Goal: Task Accomplishment & Management: Manage account settings

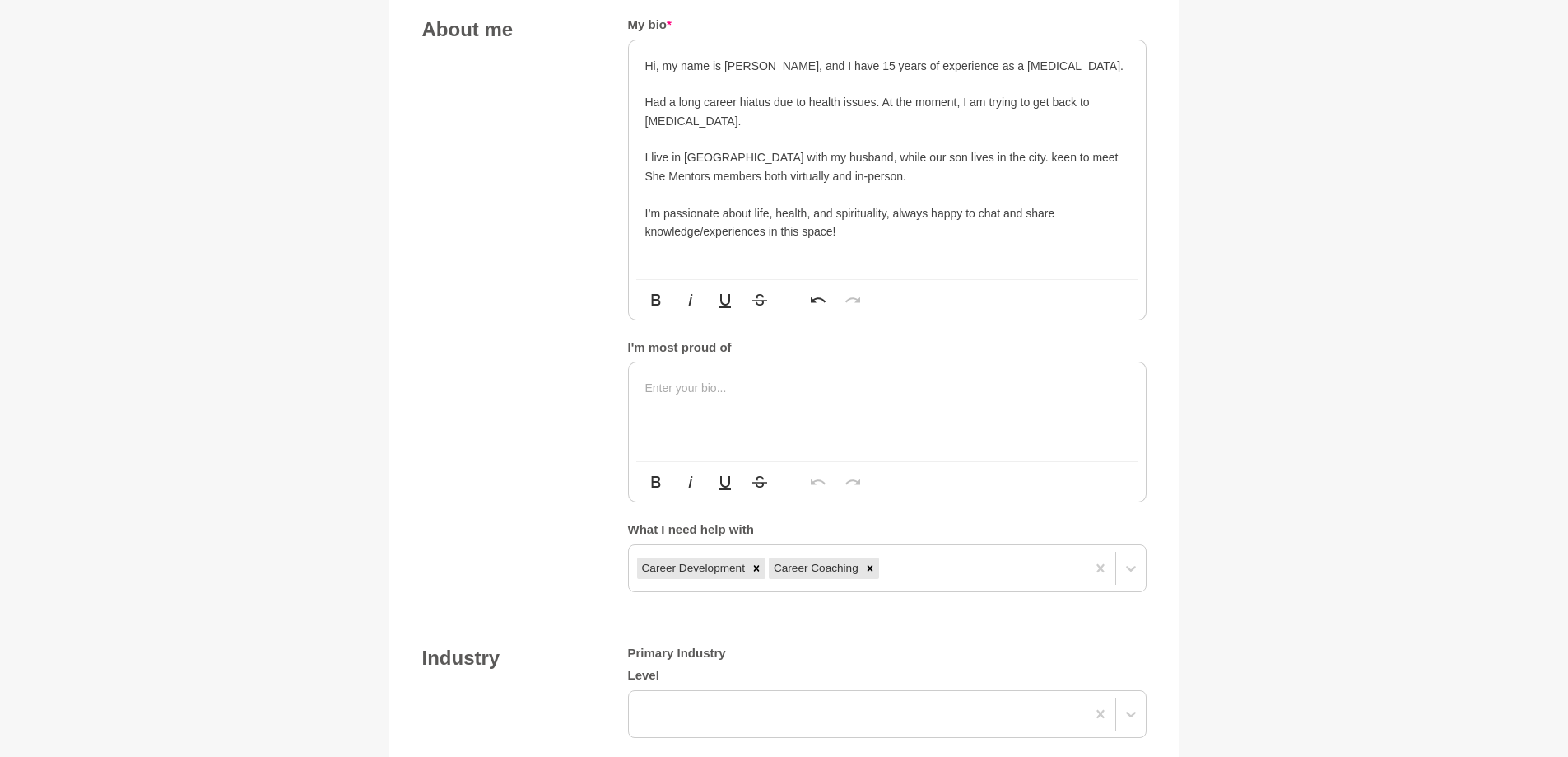
scroll to position [906, 0]
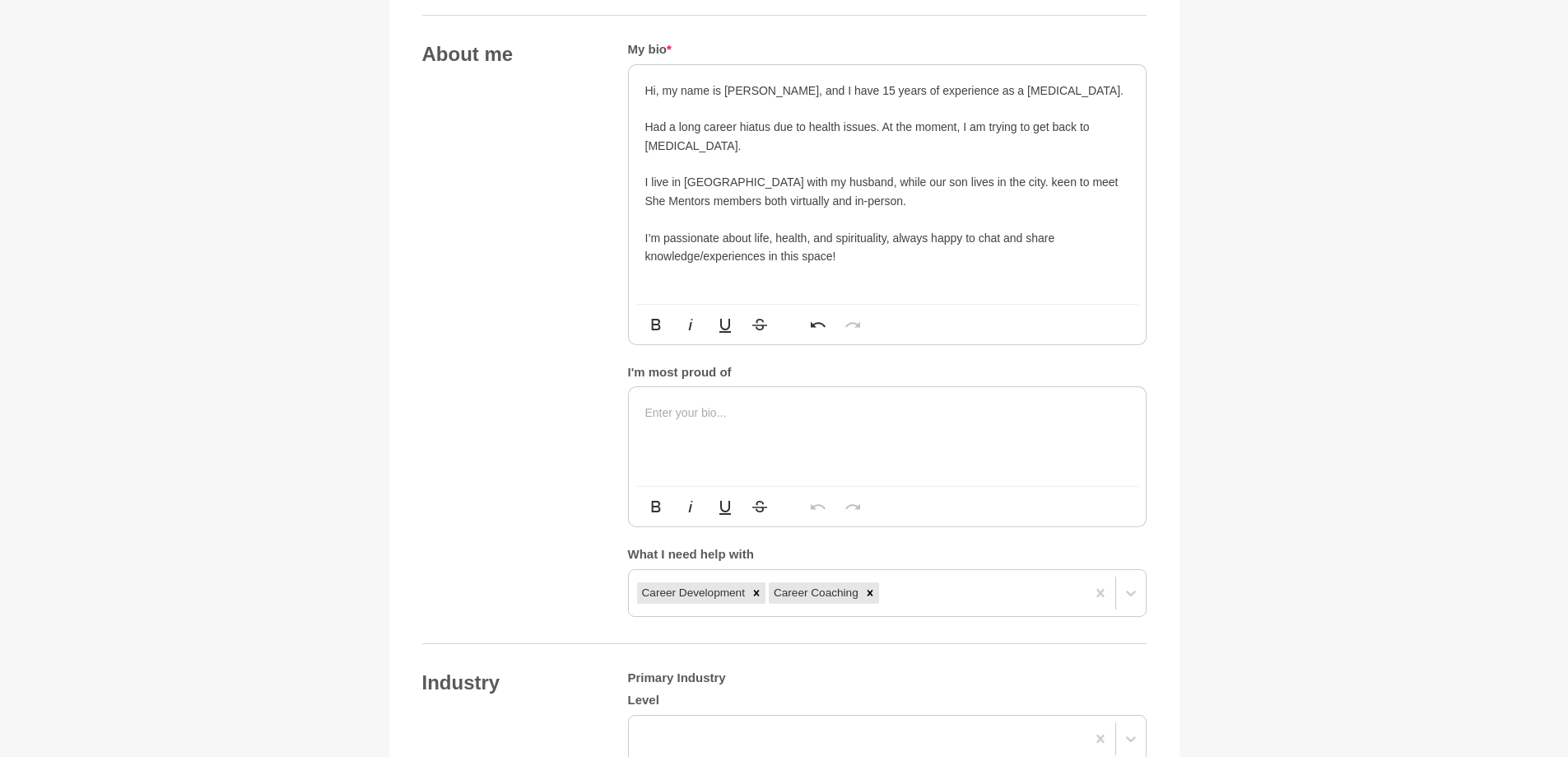
click at [664, 412] on p at bounding box center [888, 412] width 484 height 18
click at [868, 590] on icon at bounding box center [870, 593] width 12 height 12
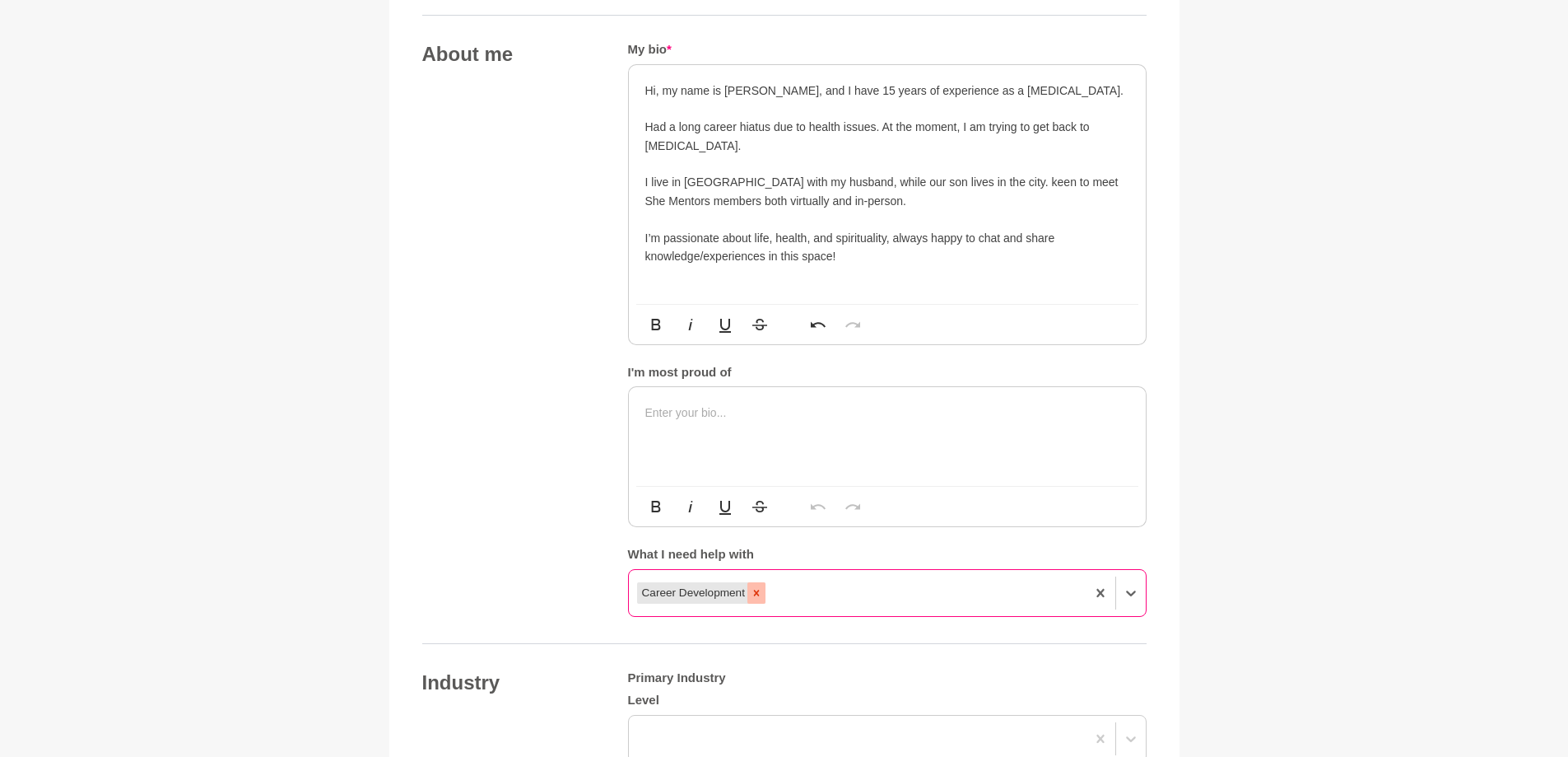
click at [754, 590] on icon at bounding box center [757, 593] width 6 height 6
click at [651, 584] on div "option Career Development, deselected. 0 results available. Select is focused ,…" at bounding box center [888, 593] width 518 height 48
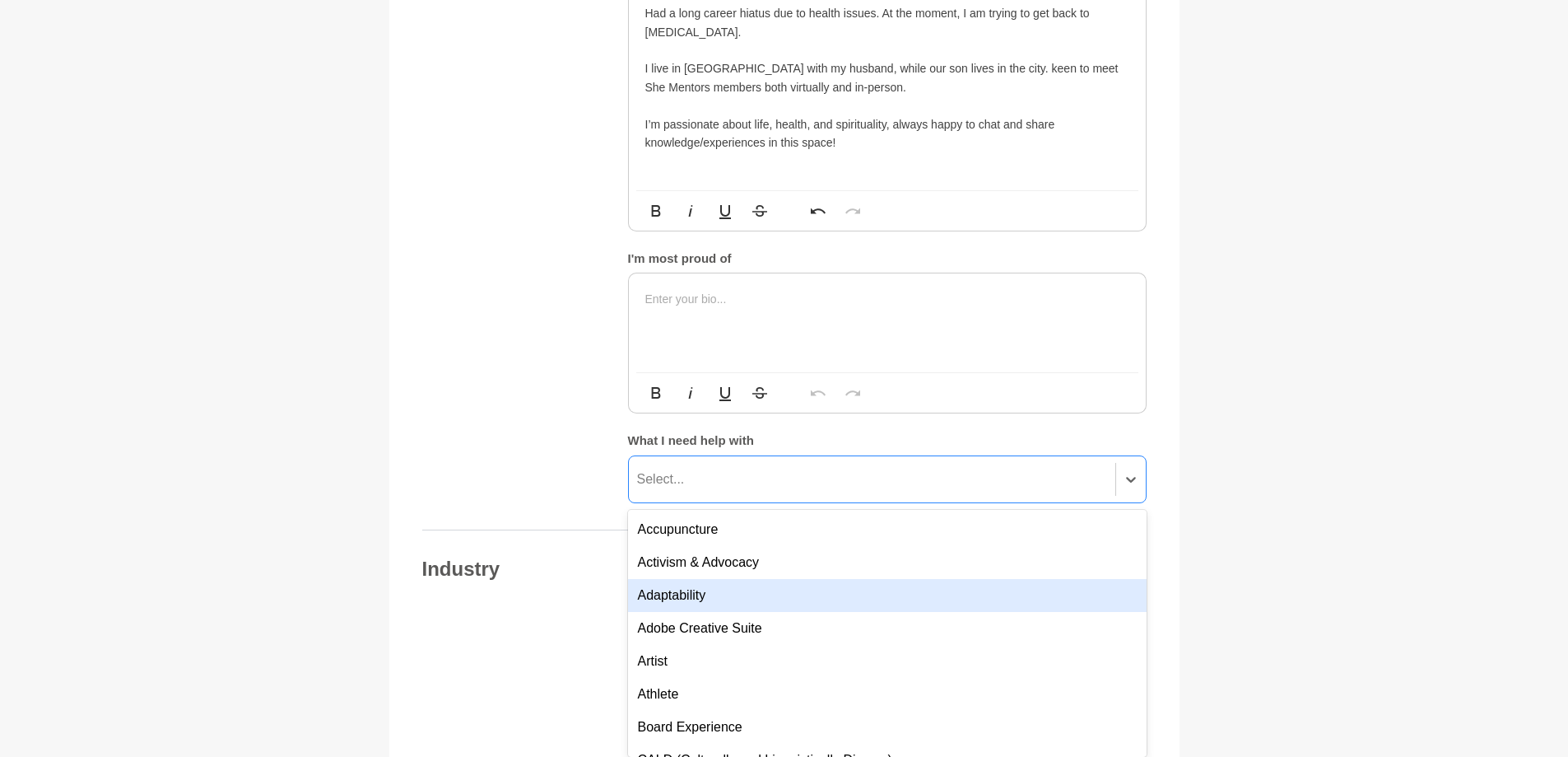
scroll to position [1026, 0]
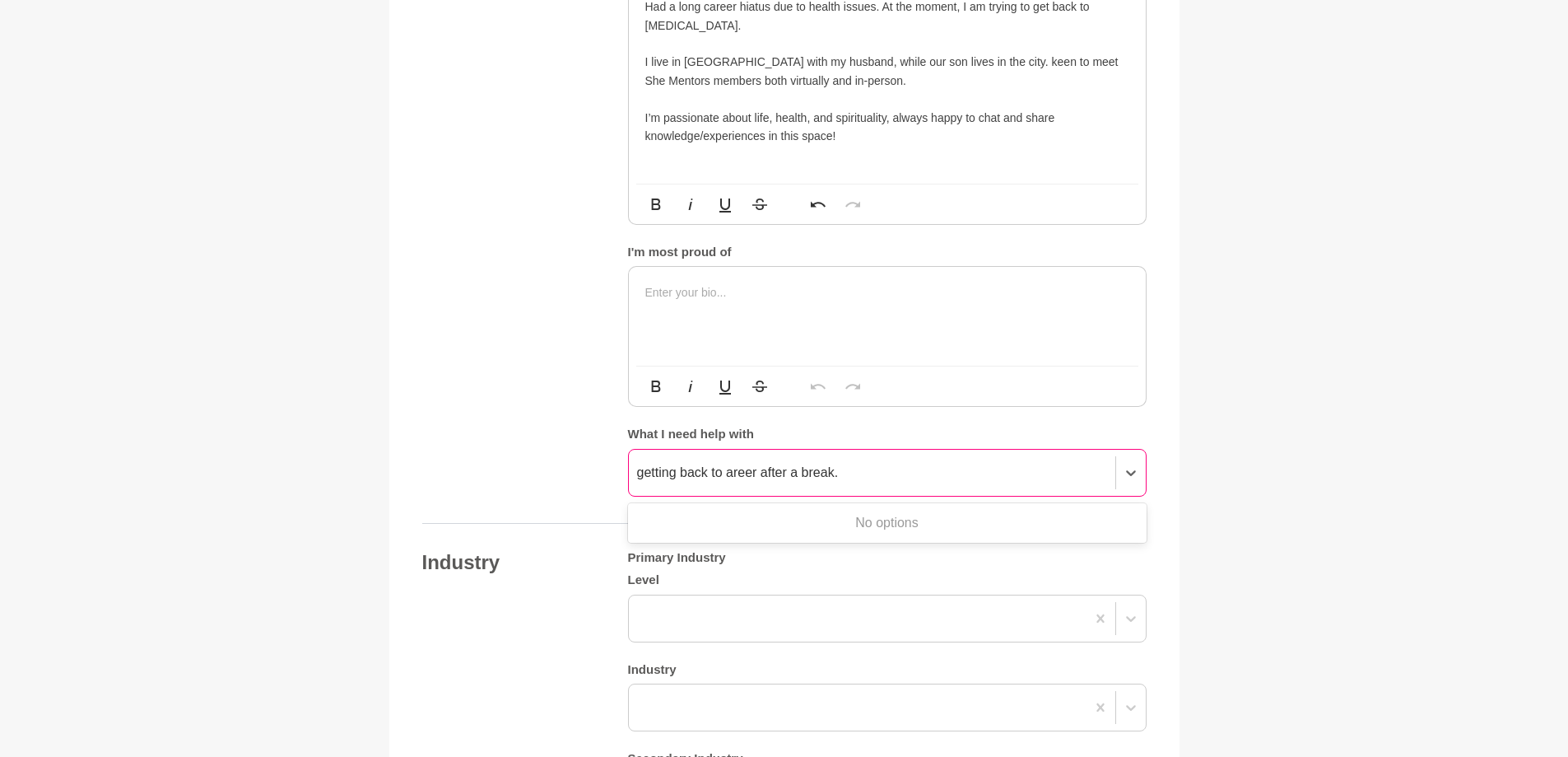
click at [731, 473] on input "getting back to areer after a break." at bounding box center [738, 473] width 203 height 19
click at [729, 473] on input "getting back to areer after a break." at bounding box center [738, 473] width 203 height 19
click at [646, 472] on input "getting back to career after a break." at bounding box center [742, 473] width 210 height 19
click at [849, 472] on input "Getting back to career after a break." at bounding box center [743, 473] width 212 height 19
click at [928, 472] on input "Getting back to career after a break.Its a journey i started in 2025." at bounding box center [831, 473] width 388 height 19
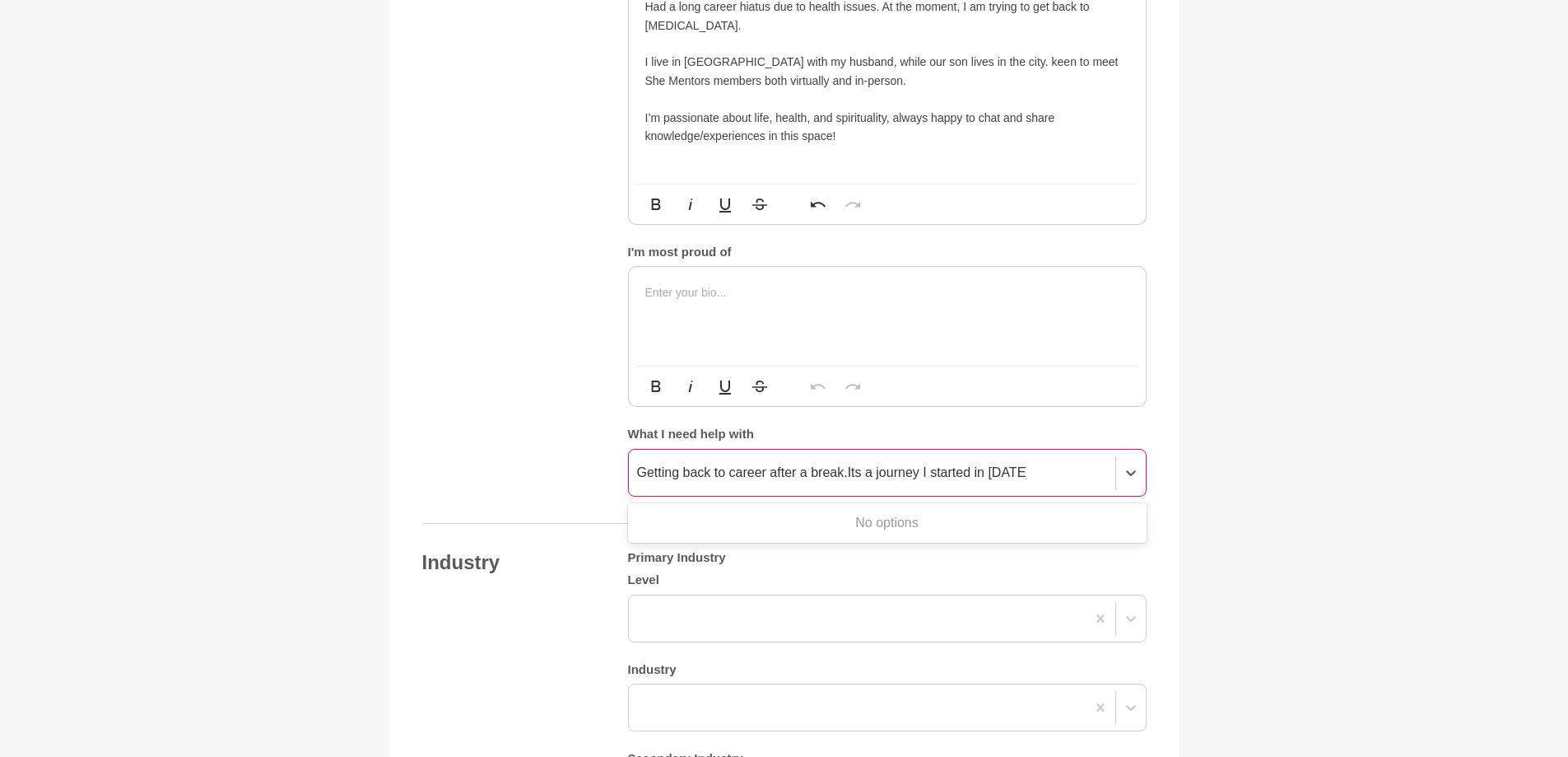
click at [1023, 472] on input "Getting back to career after a break.Its a journey I started in 2025." at bounding box center [832, 473] width 389 height 19
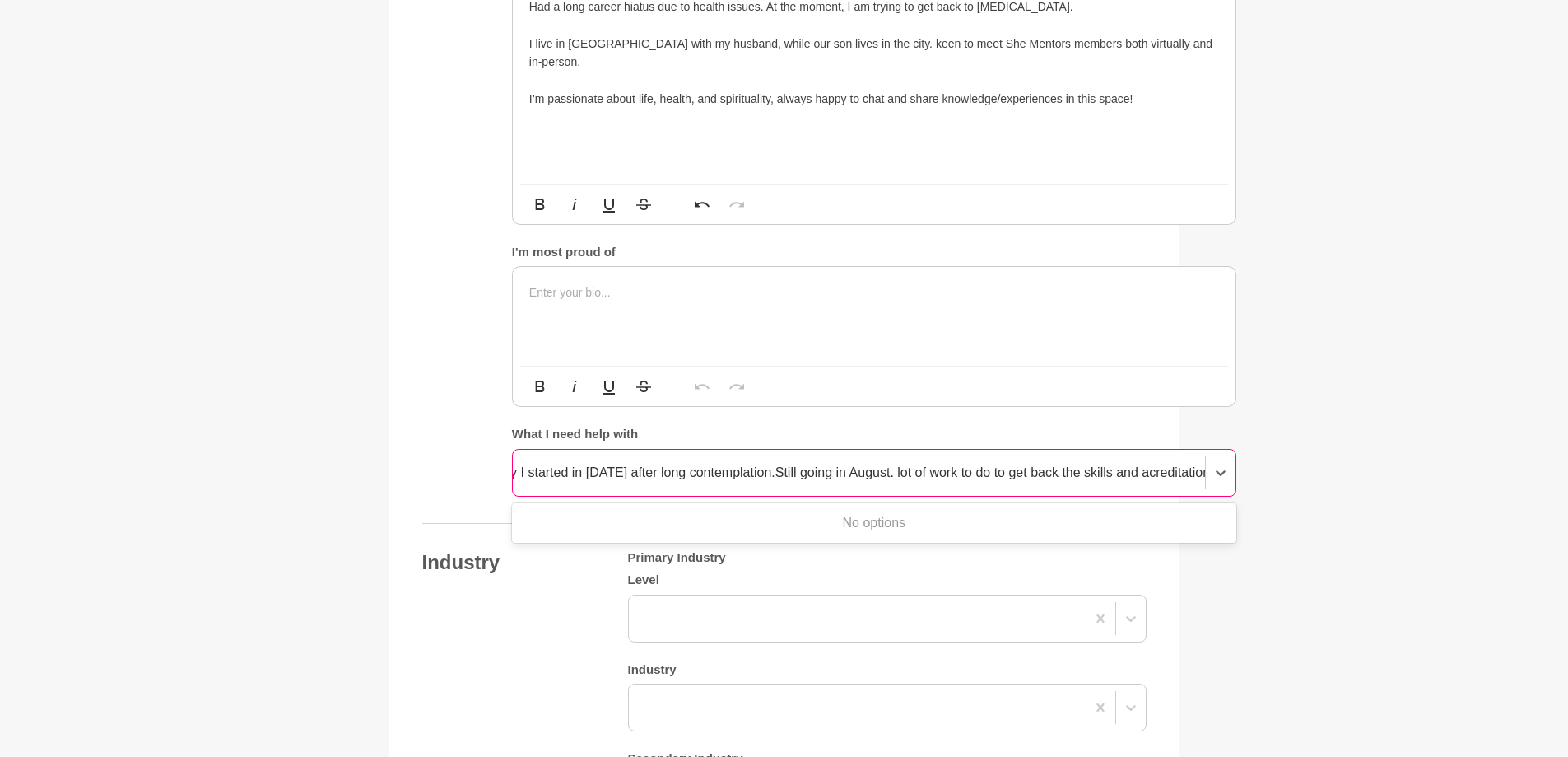
scroll to position [0, 290]
click at [886, 472] on input "Getting back to career after a break.Its a journey I started in 2025 after long…" at bounding box center [721, 473] width 979 height 19
drag, startPoint x: 978, startPoint y: 472, endPoint x: 949, endPoint y: 472, distance: 29.0
click at [949, 472] on input "Getting back to career after a break.Its a journey I started in 2025 after long…" at bounding box center [723, 473] width 984 height 19
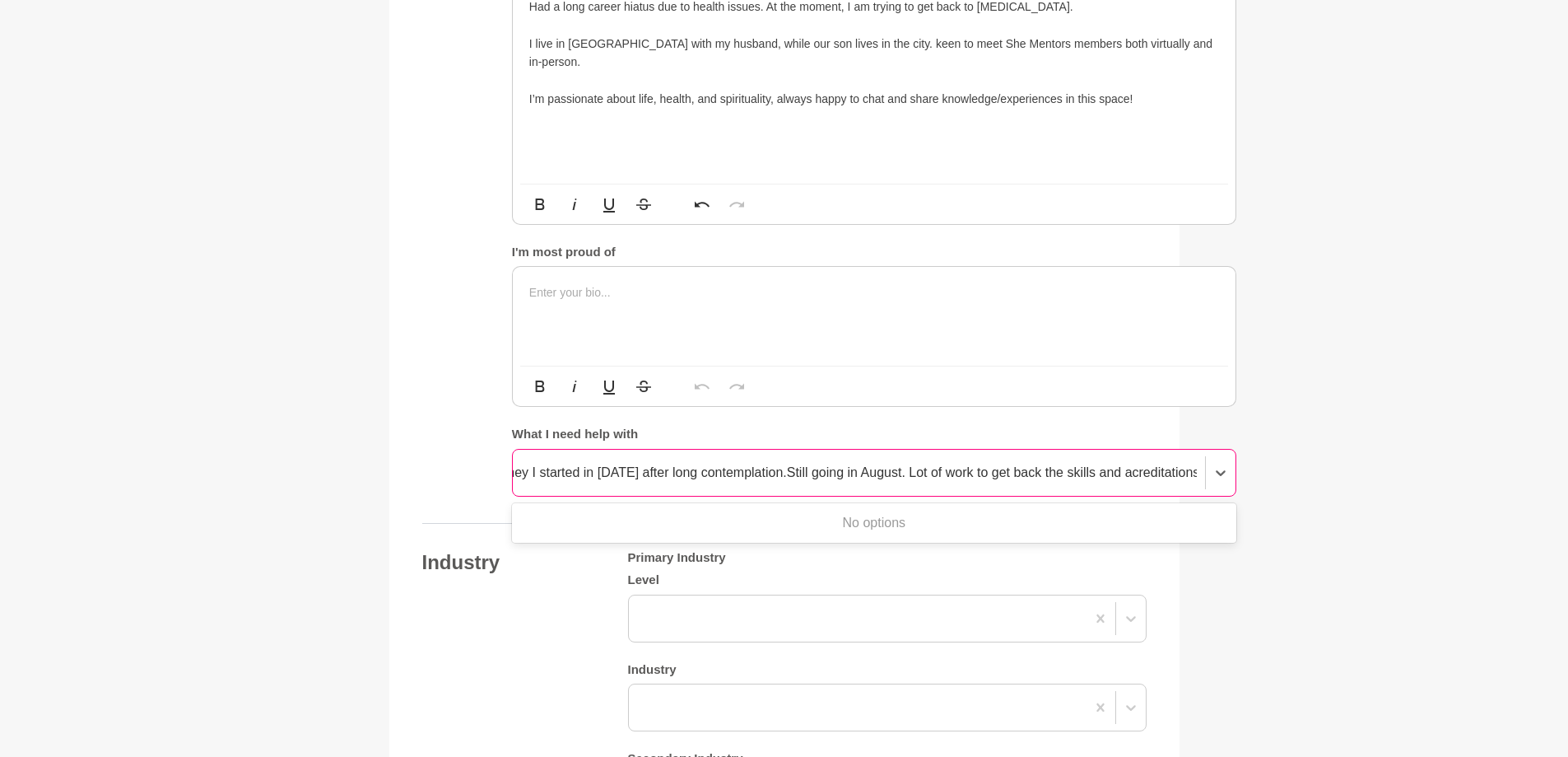
click at [1191, 473] on input "Getting back to career after a break.Its a journey I started in 2025 after long…" at bounding box center [721, 473] width 950 height 19
type input "Getting back to career after a break.Its a journey I started in 2025 after long…"
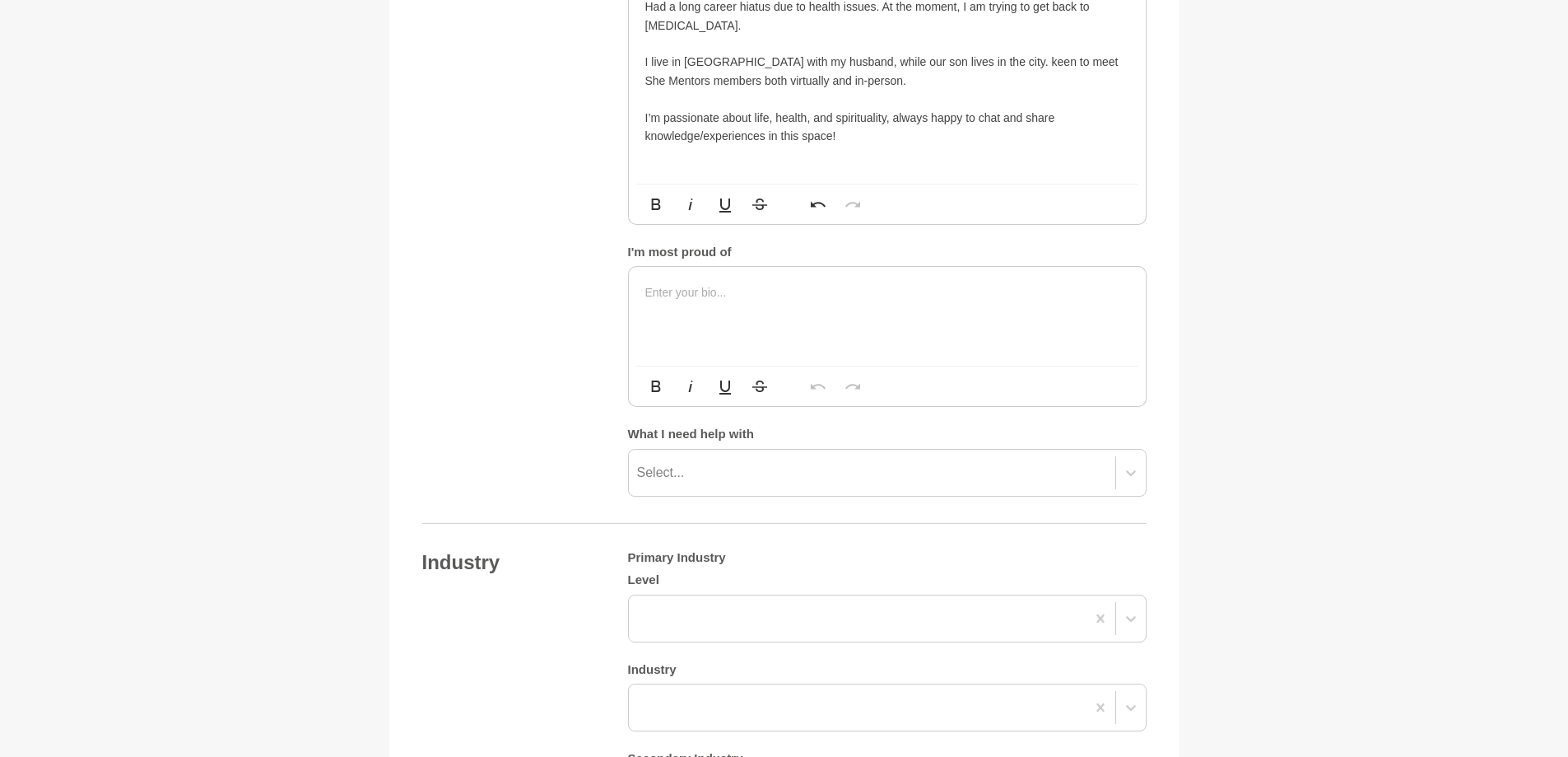
scroll to position [0, 0]
click at [553, 606] on div "Industry Primary Industry Level Industry Secondary Industry Level Industry" at bounding box center [784, 742] width 725 height 383
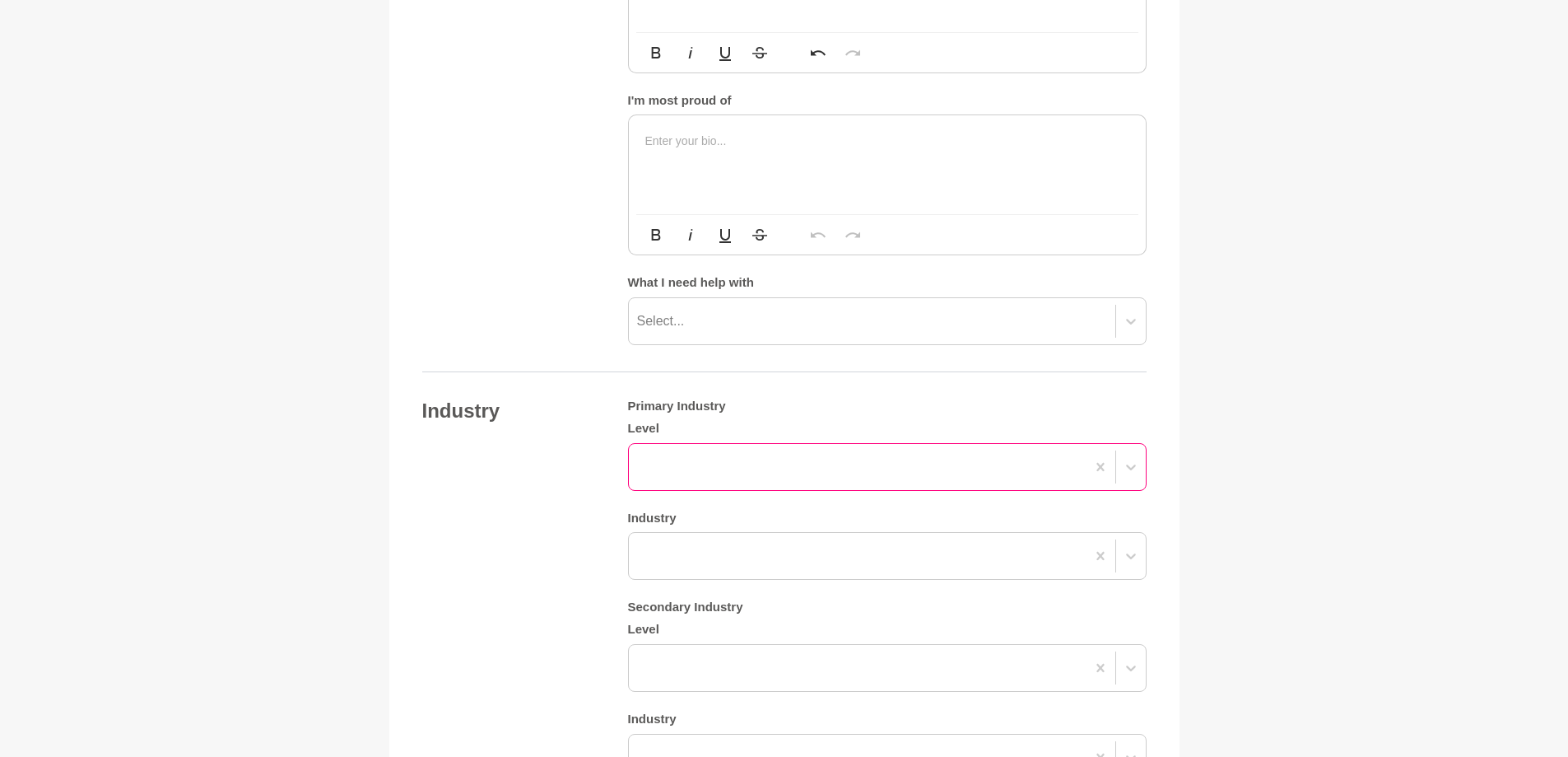
scroll to position [944, 0]
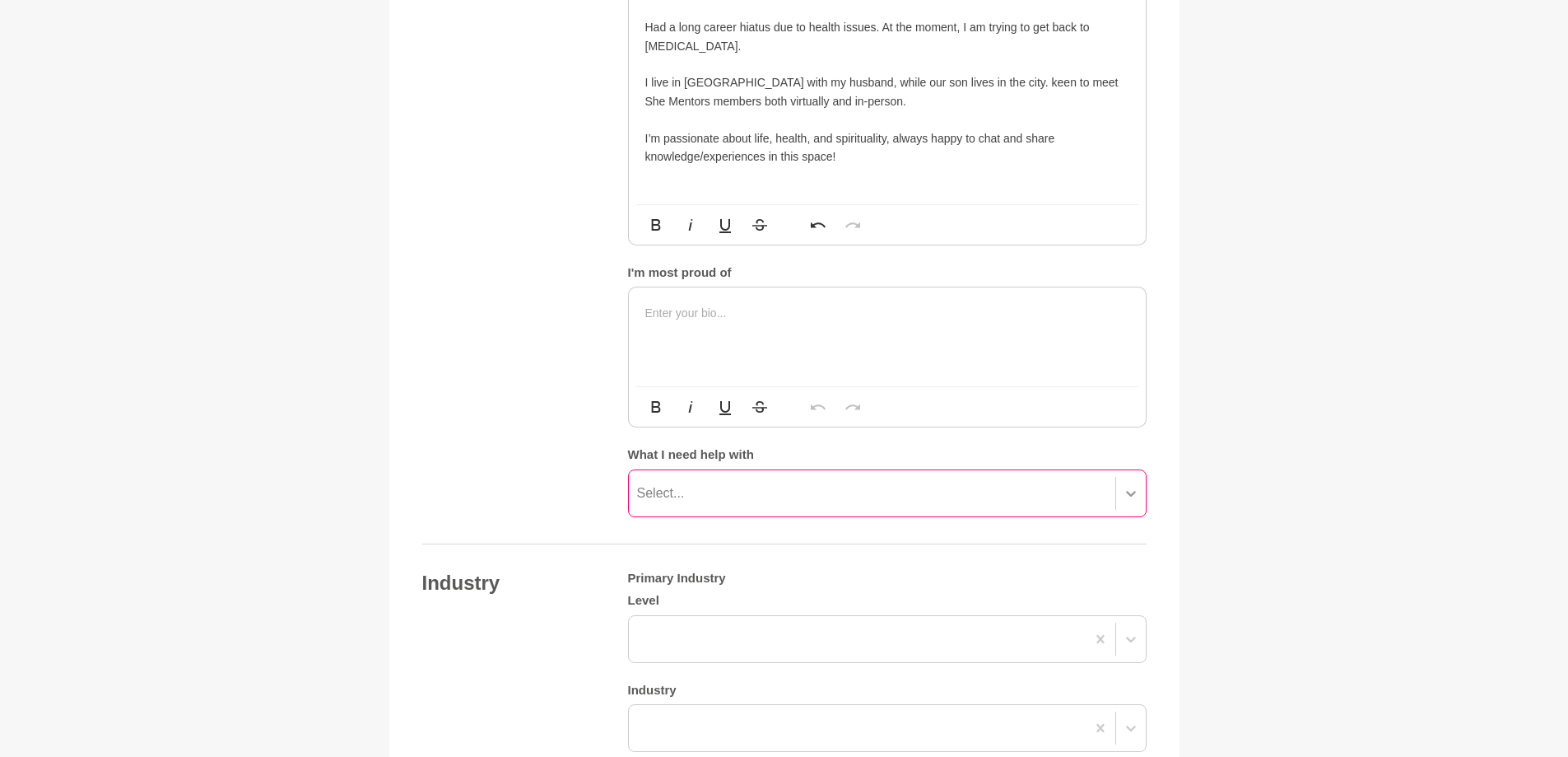
click at [1130, 517] on div "Select..." at bounding box center [888, 494] width 518 height 48
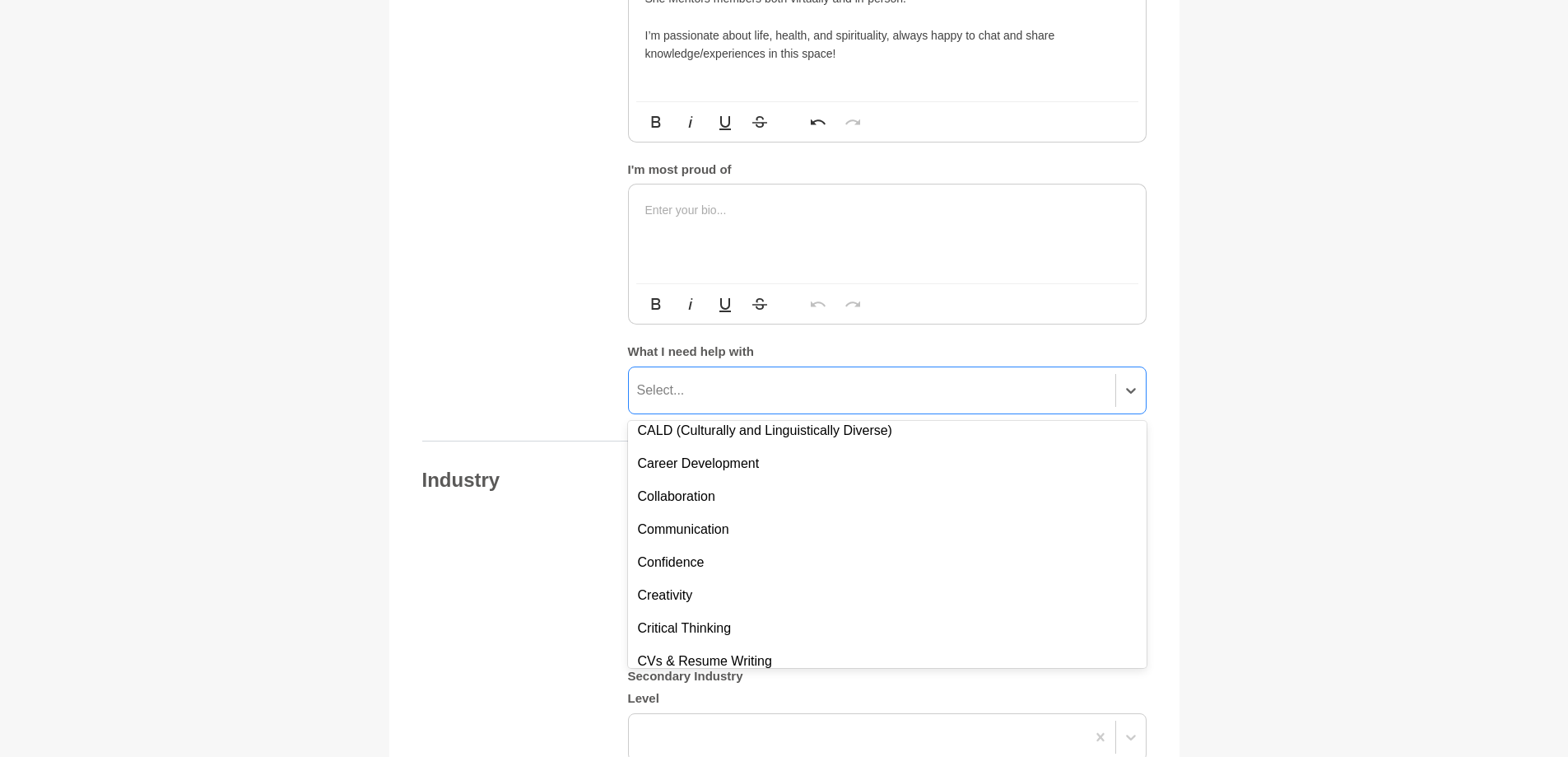
scroll to position [247, 0]
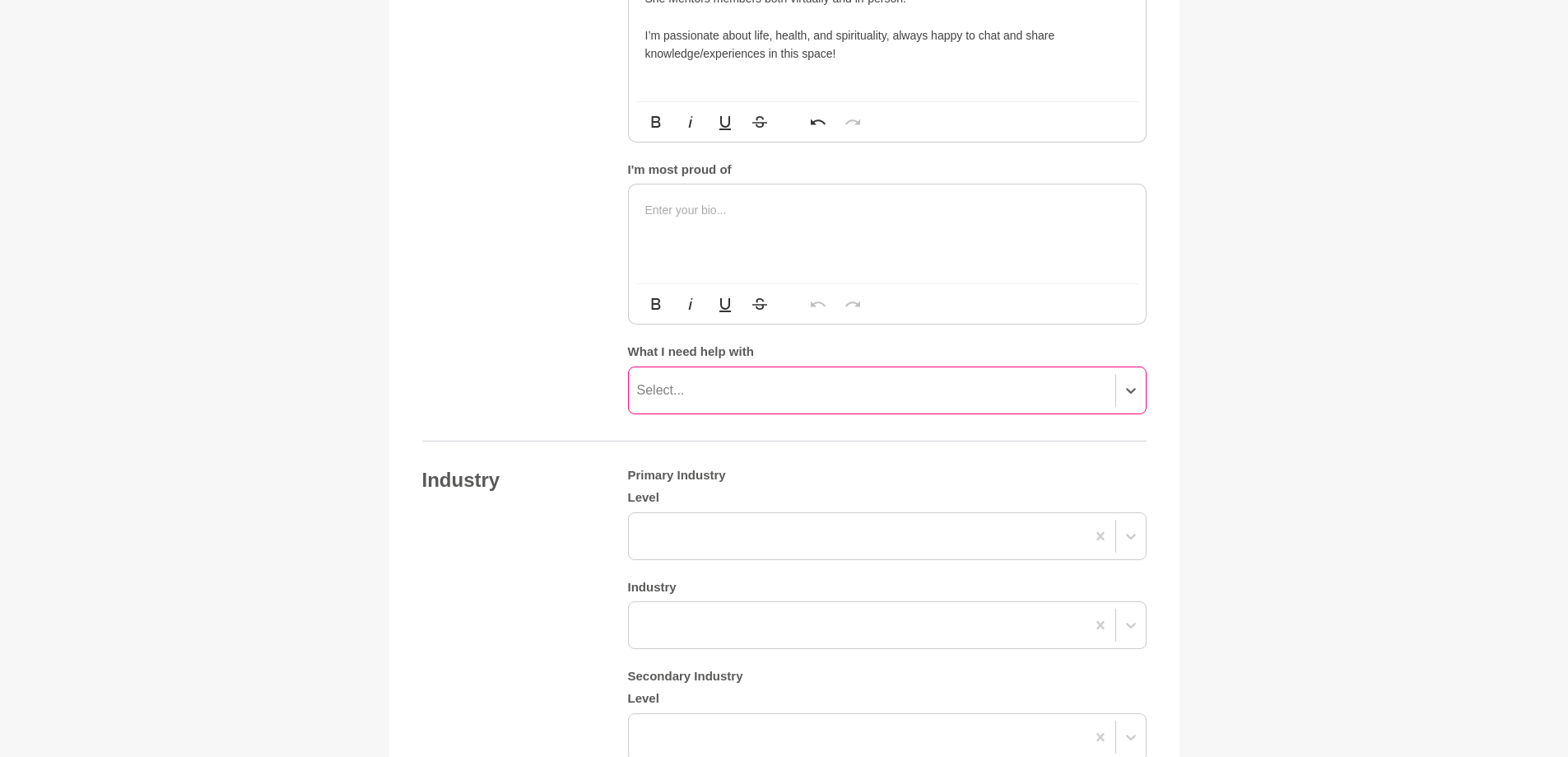
click at [708, 393] on div "Select..." at bounding box center [872, 390] width 487 height 30
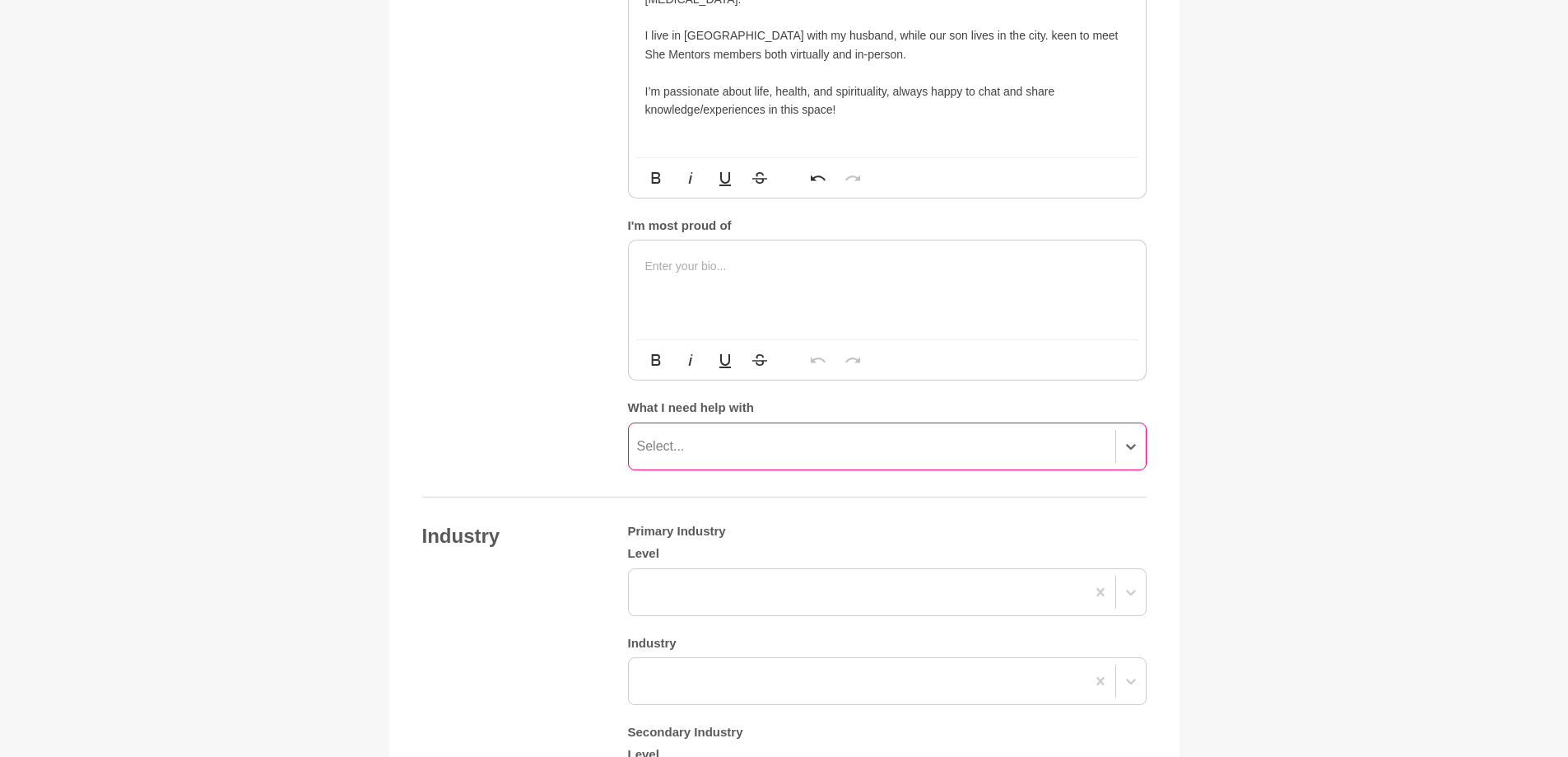
scroll to position [1026, 0]
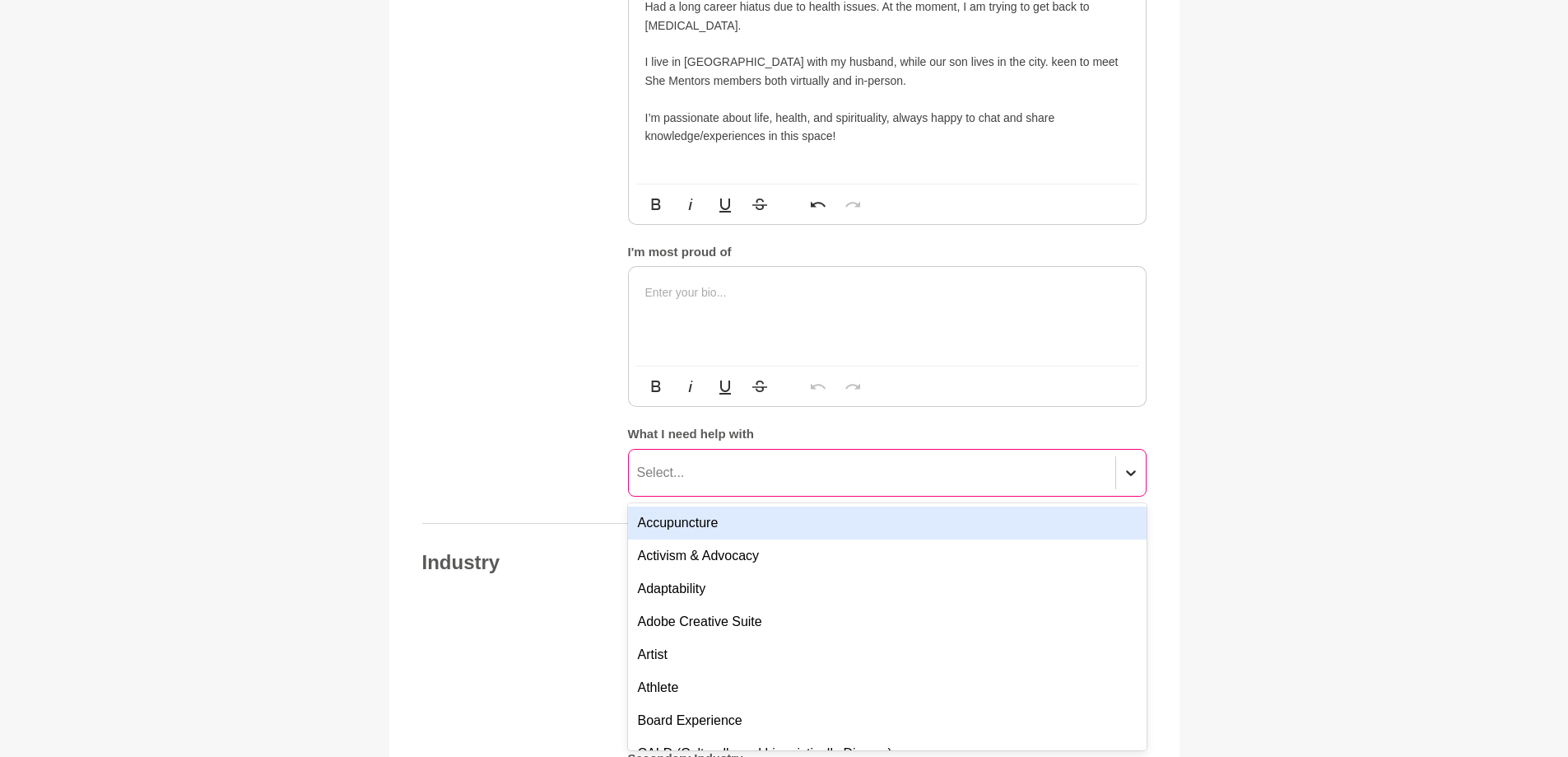
click at [1128, 473] on icon at bounding box center [1130, 473] width 10 height 6
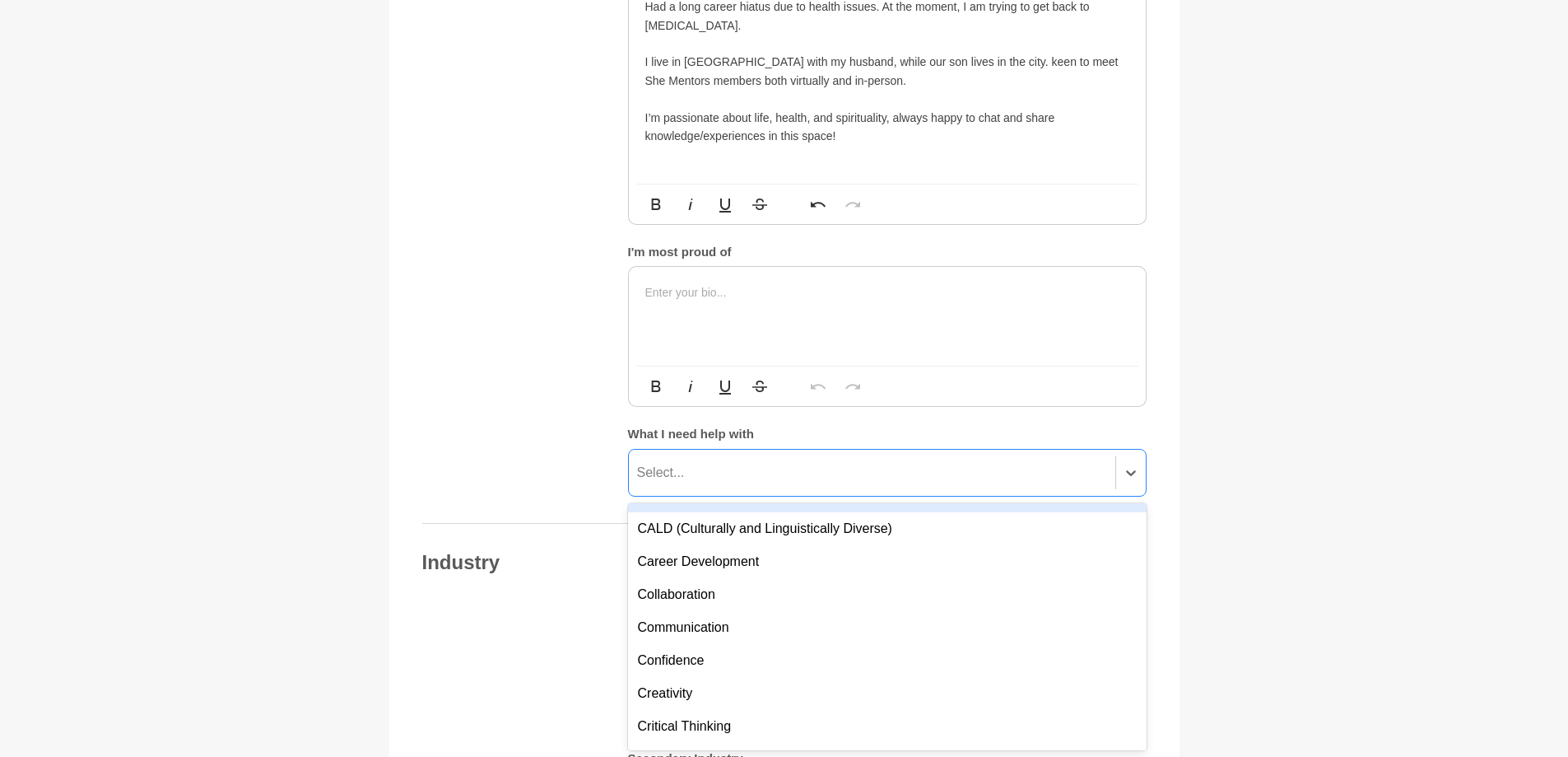
scroll to position [247, 0]
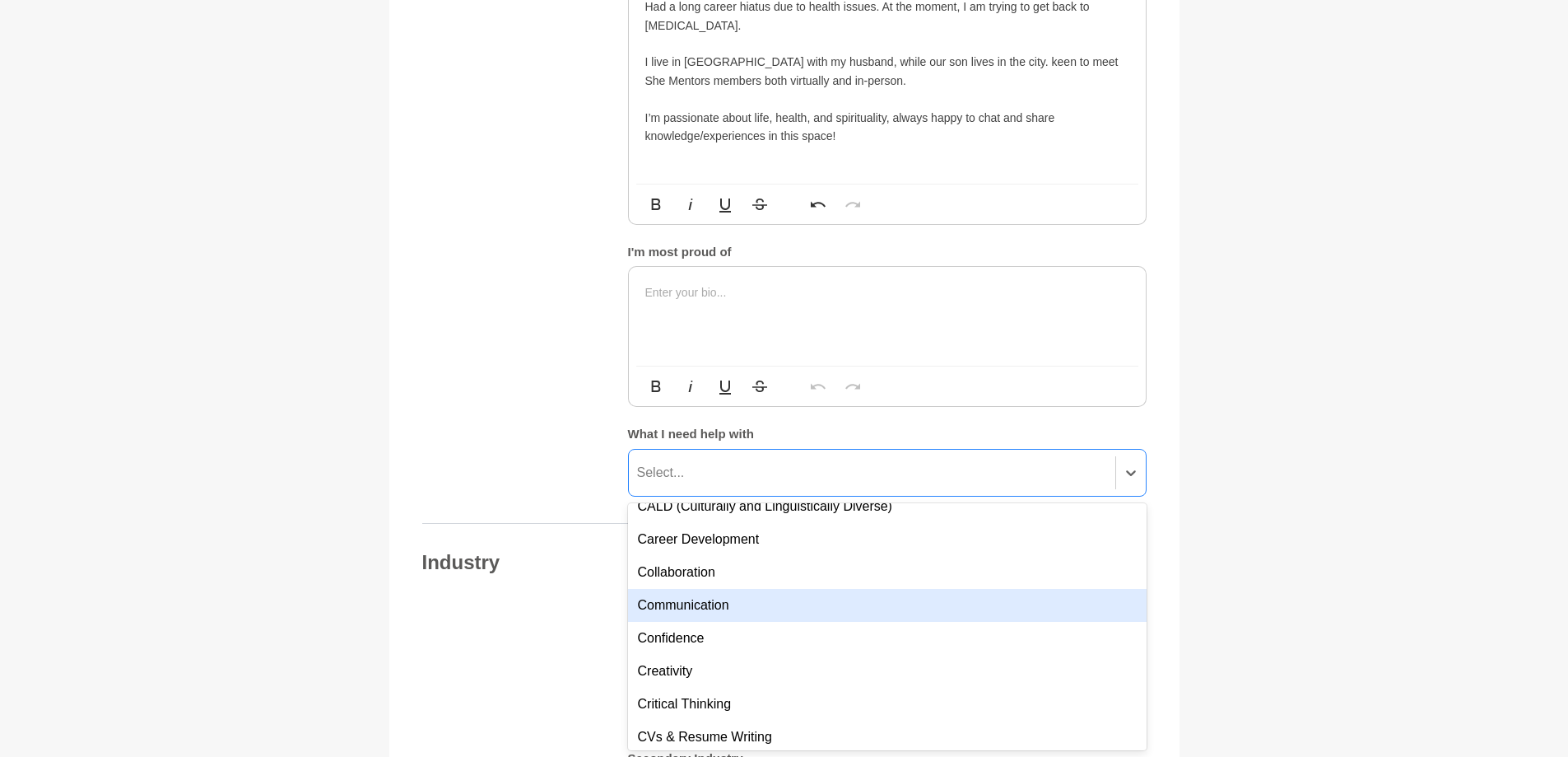
click at [725, 607] on div "Communication" at bounding box center [888, 606] width 518 height 33
click at [687, 601] on div "Confidence" at bounding box center [888, 606] width 518 height 33
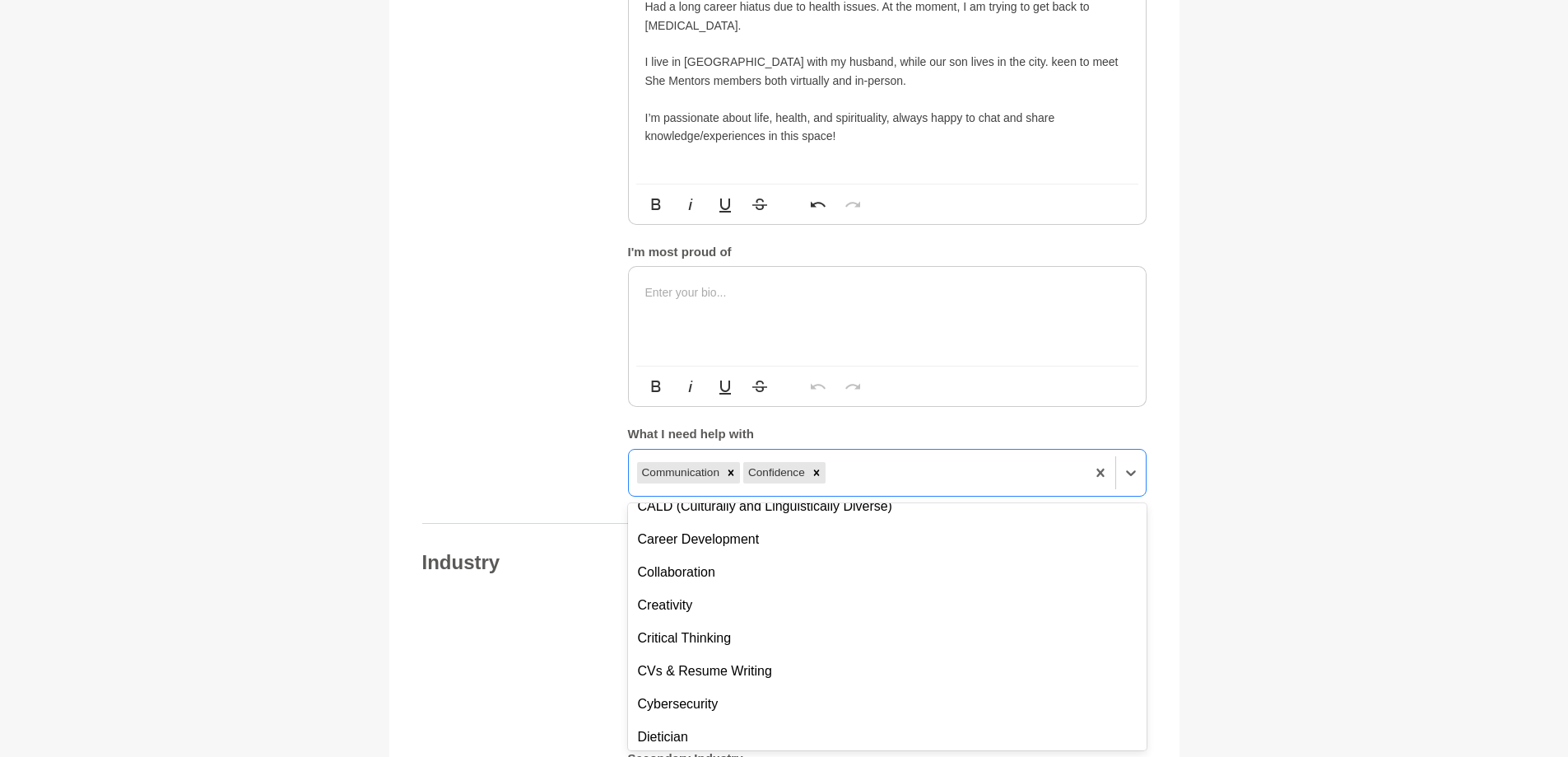
scroll to position [330, 0]
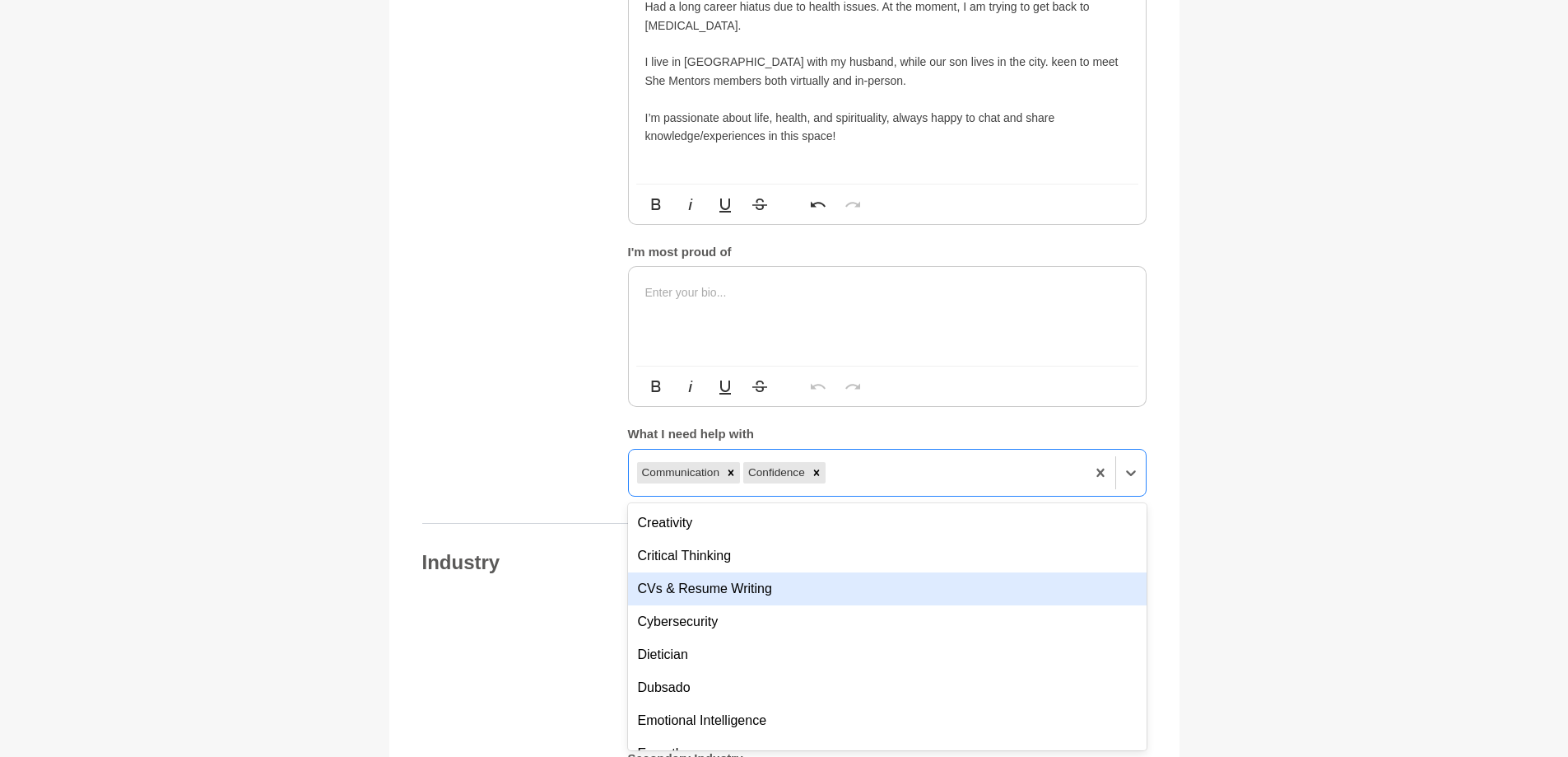
click at [697, 590] on div "CVs & Resume Writing" at bounding box center [888, 589] width 518 height 33
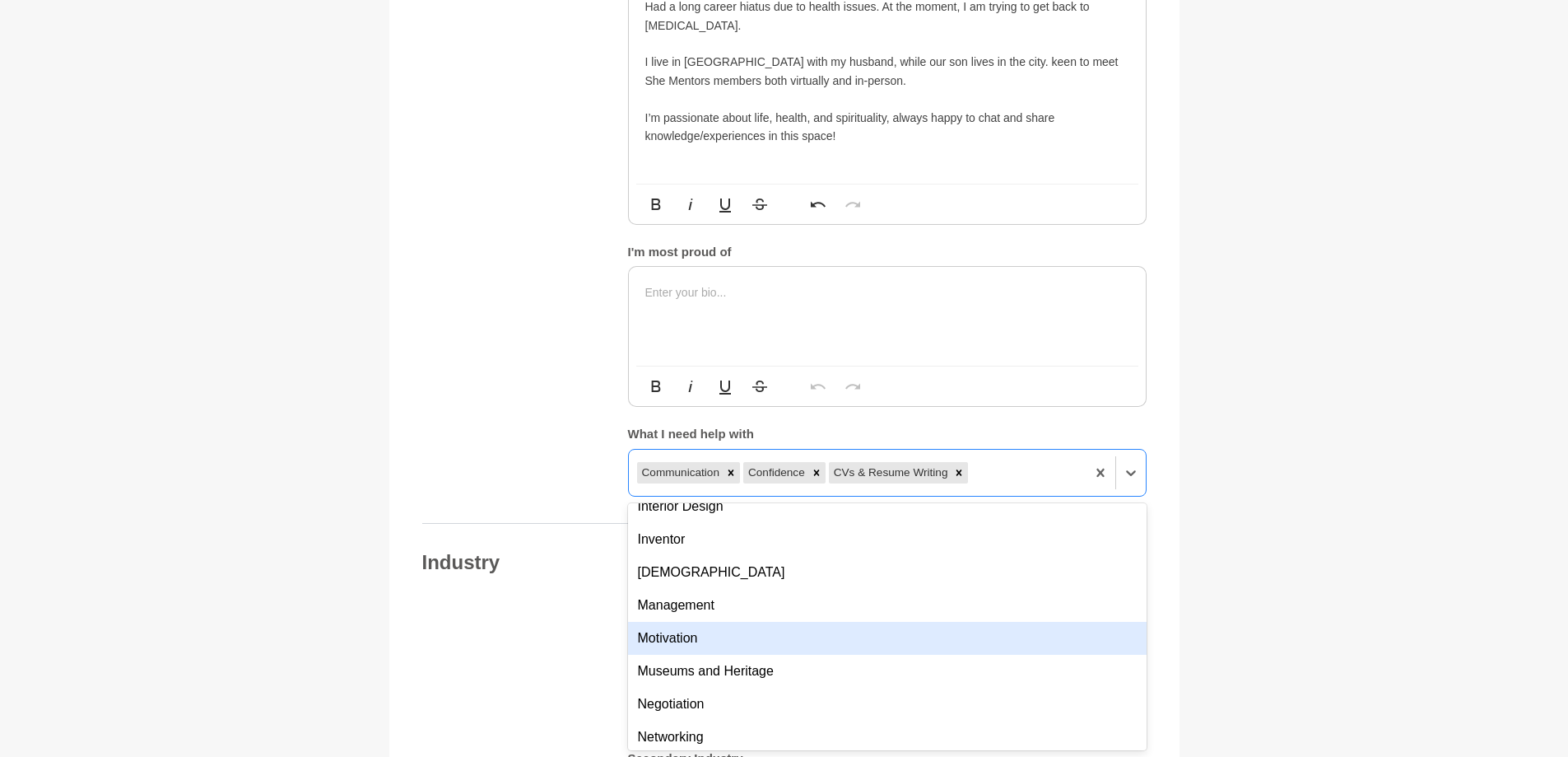
click at [697, 635] on div "Motivation" at bounding box center [888, 638] width 518 height 33
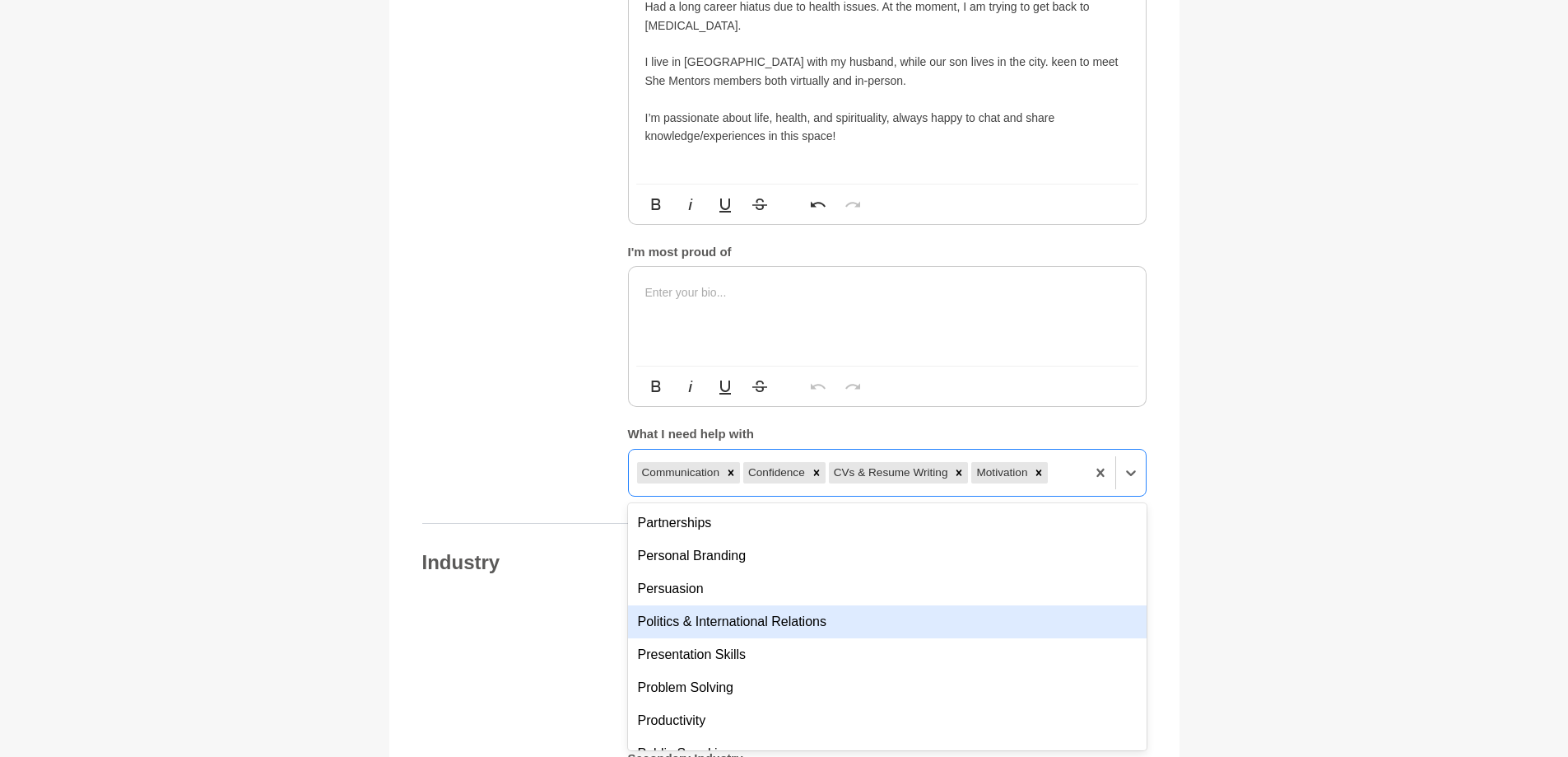
scroll to position [1070, 0]
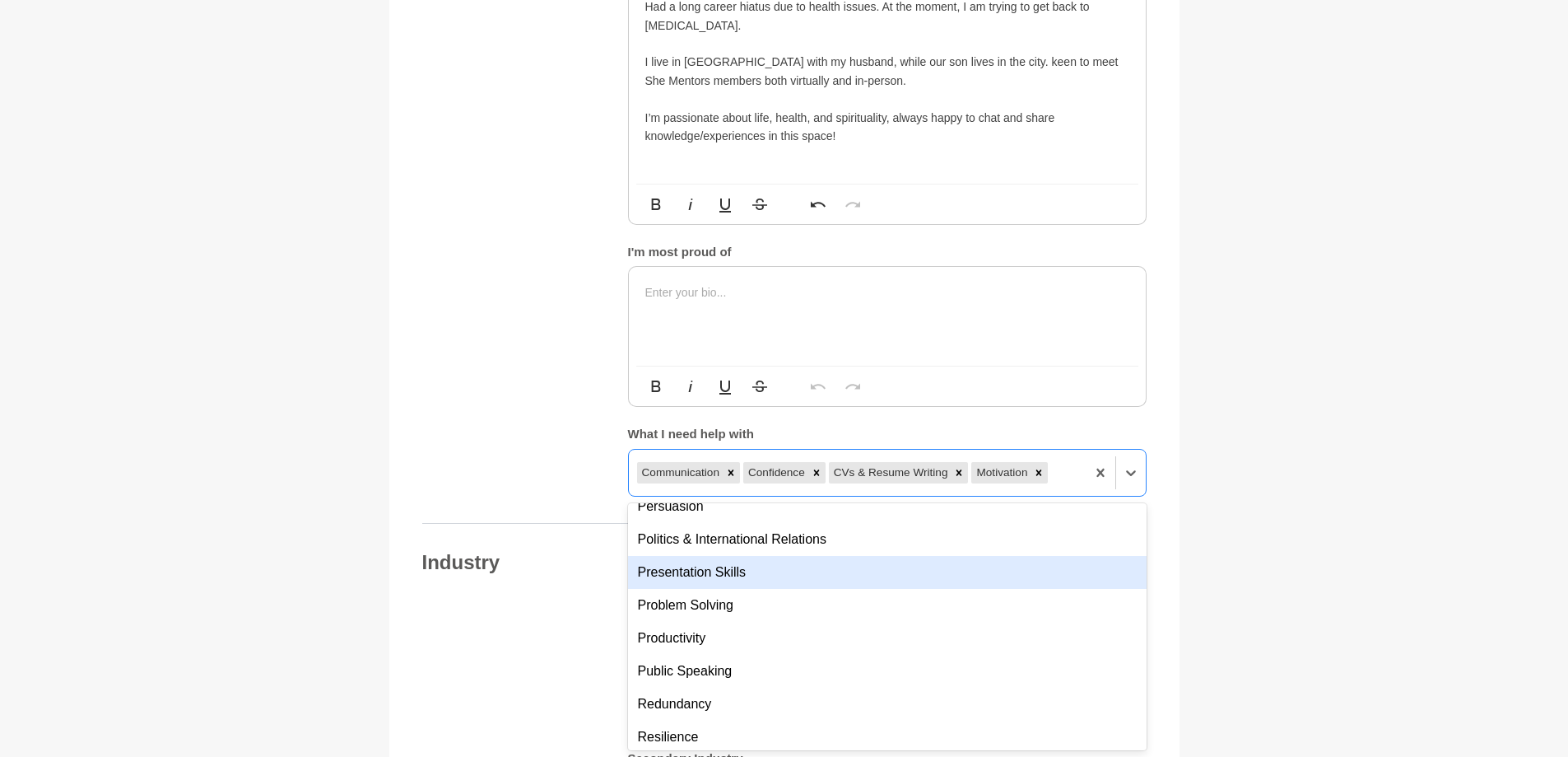
click at [740, 566] on div "Presentation Skills" at bounding box center [888, 573] width 518 height 33
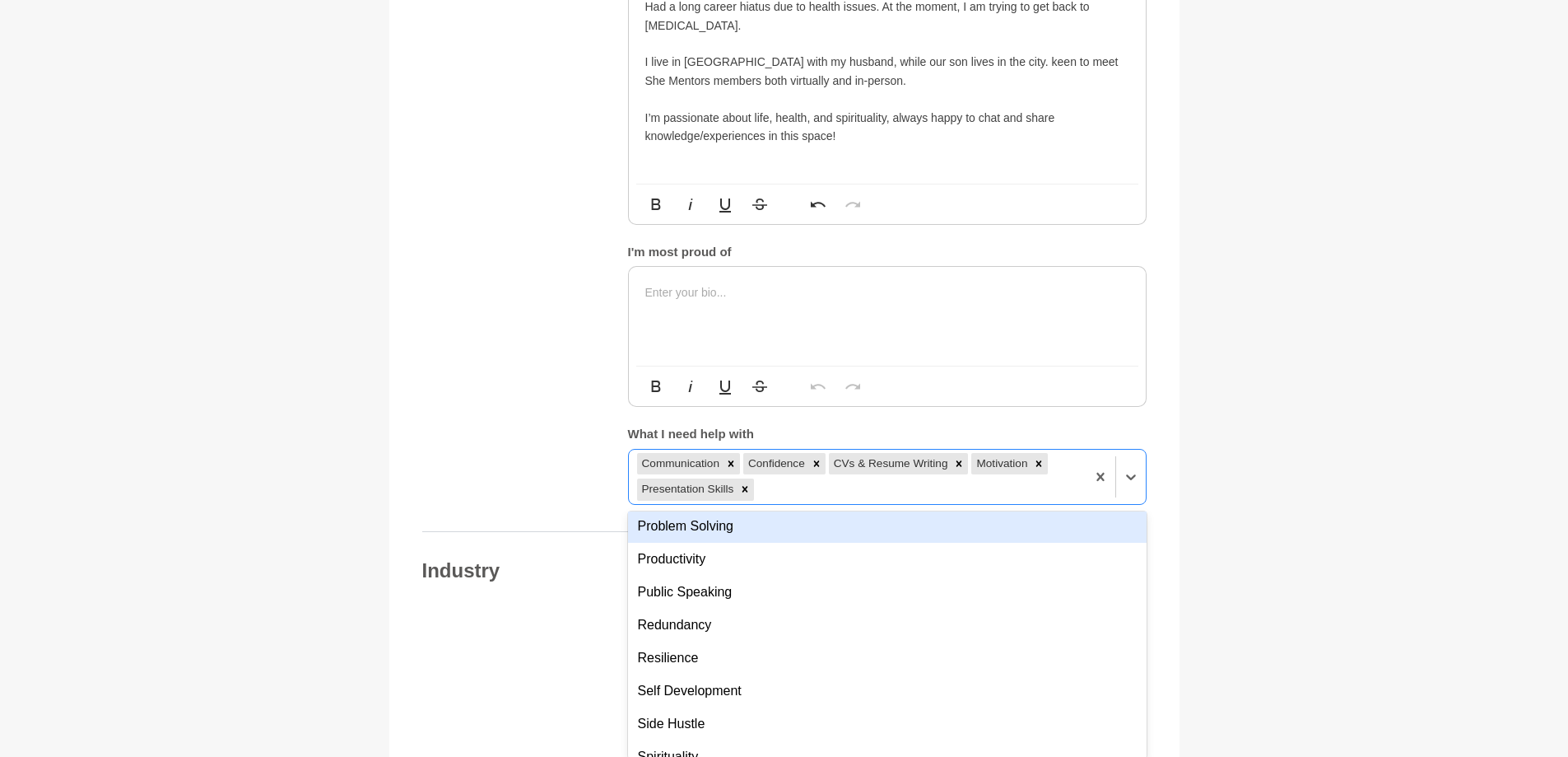
scroll to position [1153, 0]
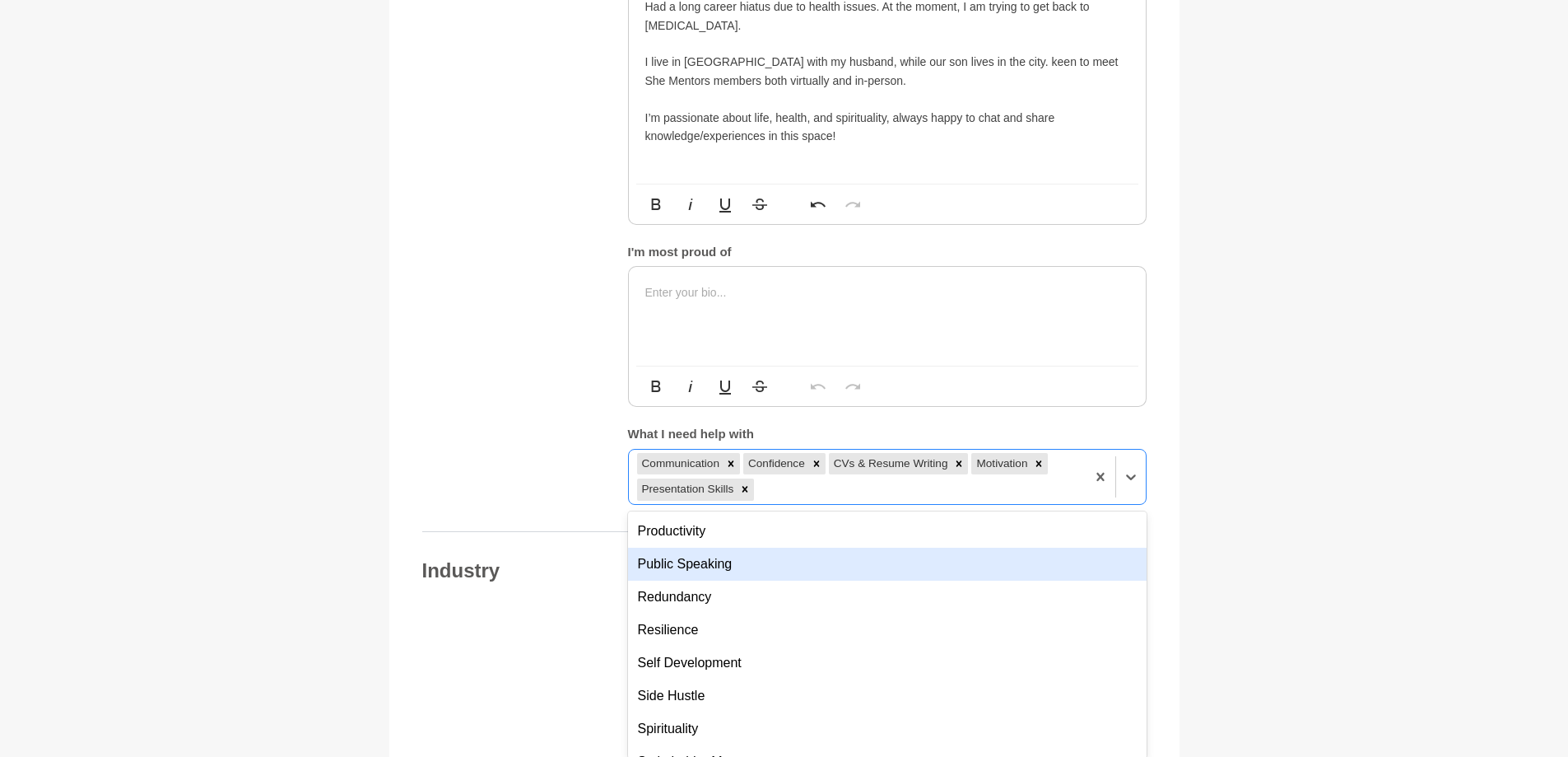
click at [730, 569] on div "Public Speaking" at bounding box center [888, 564] width 518 height 33
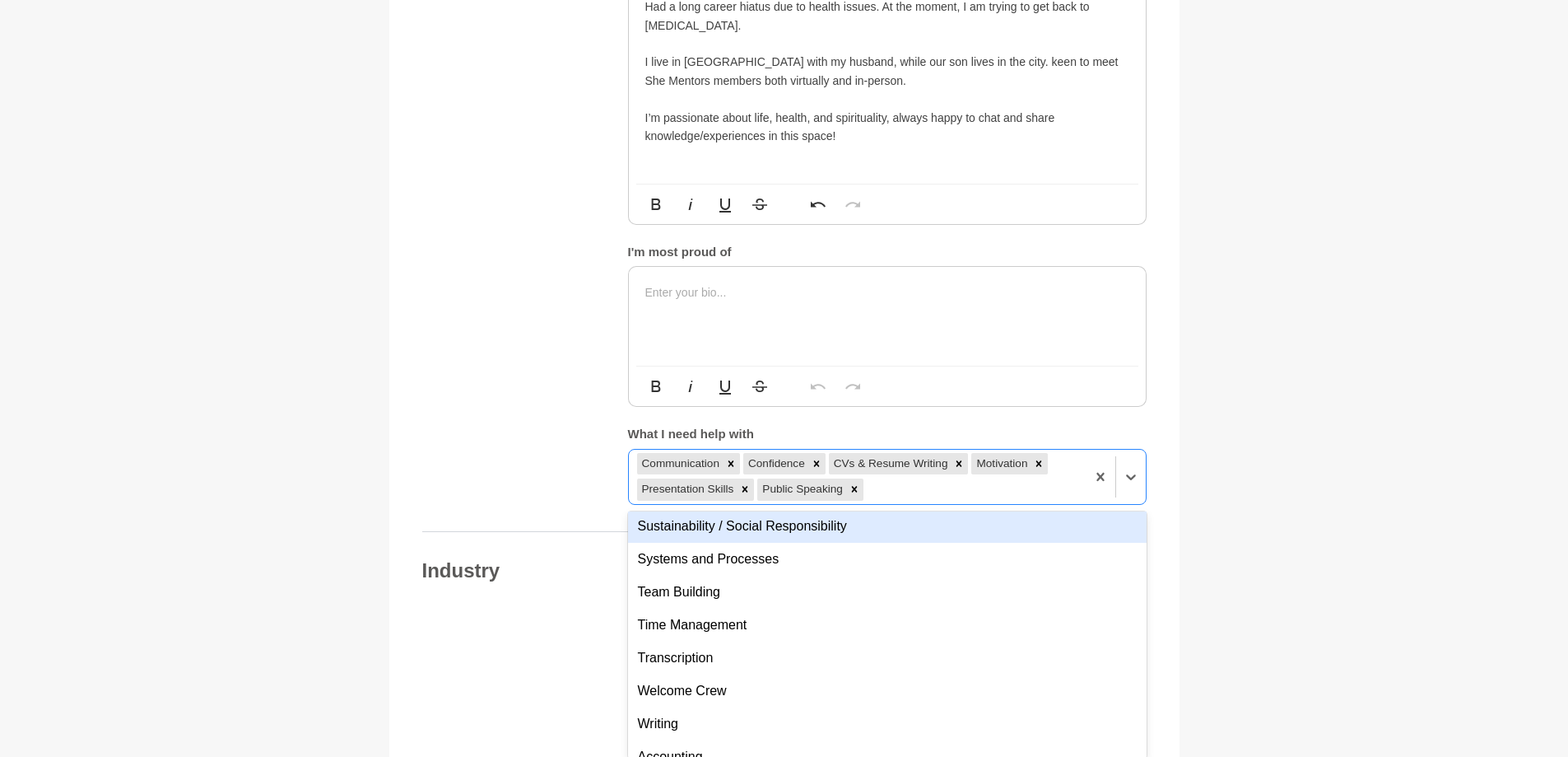
scroll to position [1482, 0]
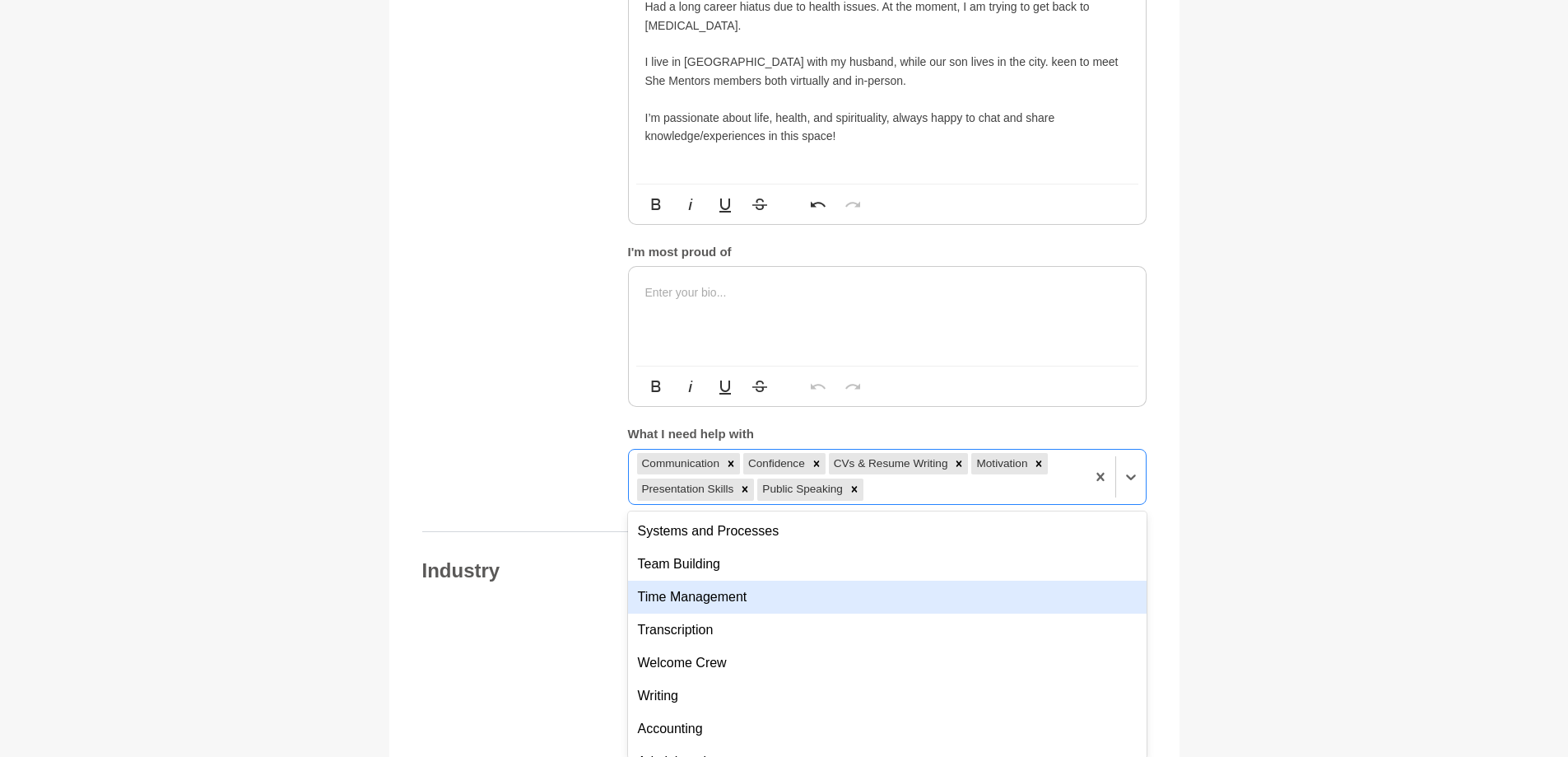
click at [740, 596] on div "Time Management" at bounding box center [888, 597] width 518 height 33
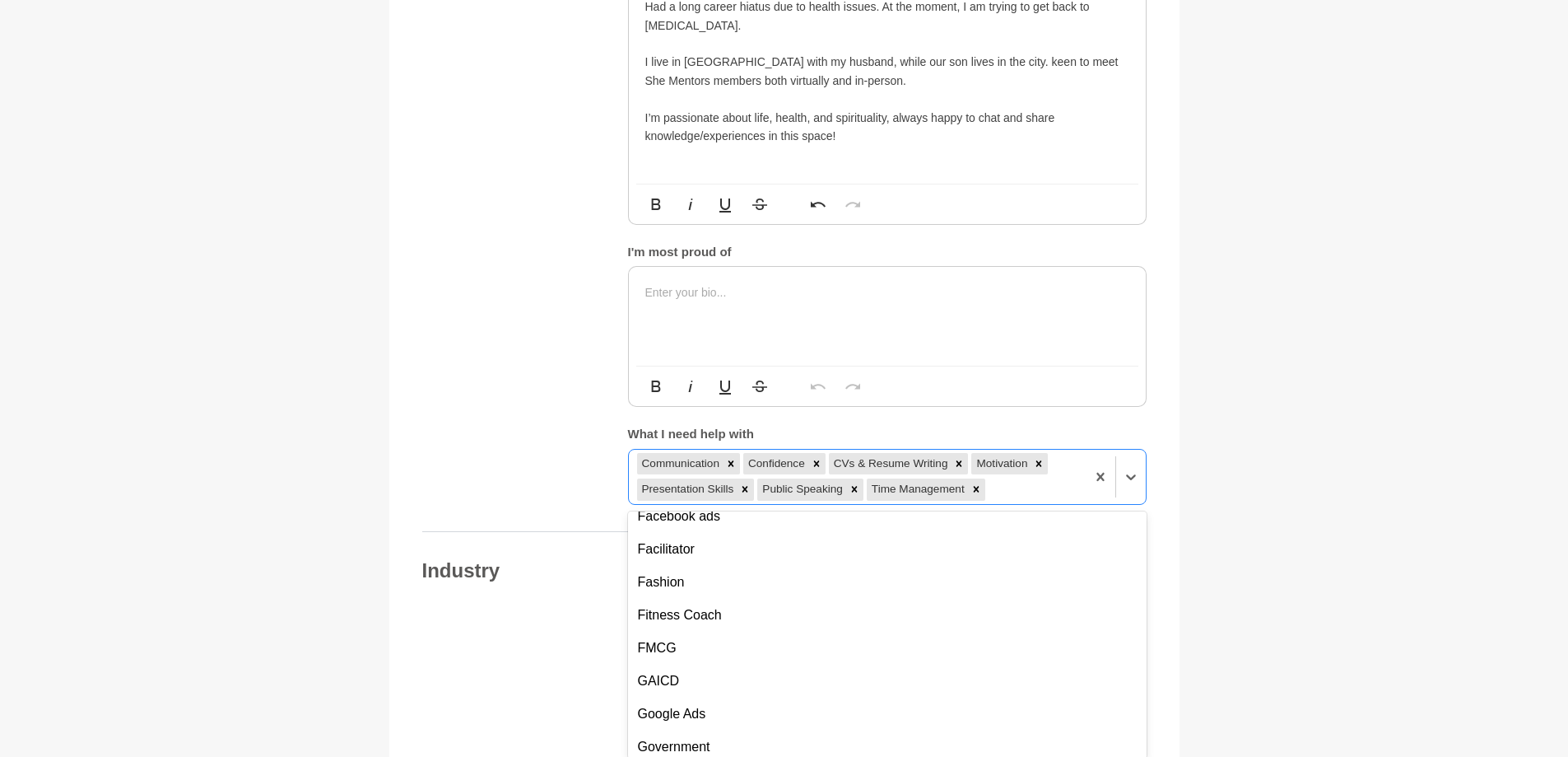
scroll to position [2938, 0]
click at [415, 377] on figure "Your details Gayathri Savarkudele Radiologist Self Australia 3806 Harkaway Phot…" at bounding box center [784, 495] width 790 height 2701
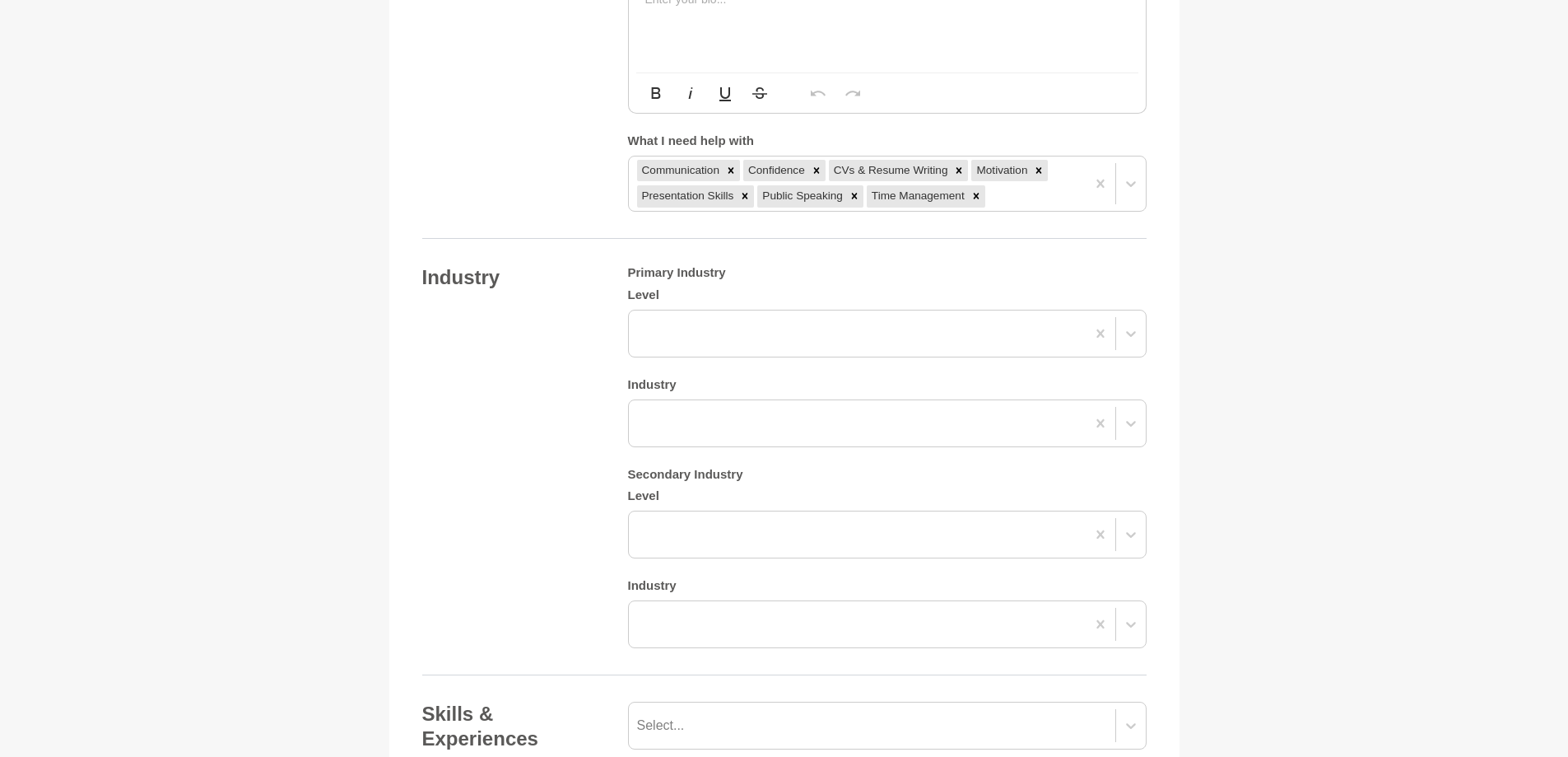
scroll to position [1356, 0]
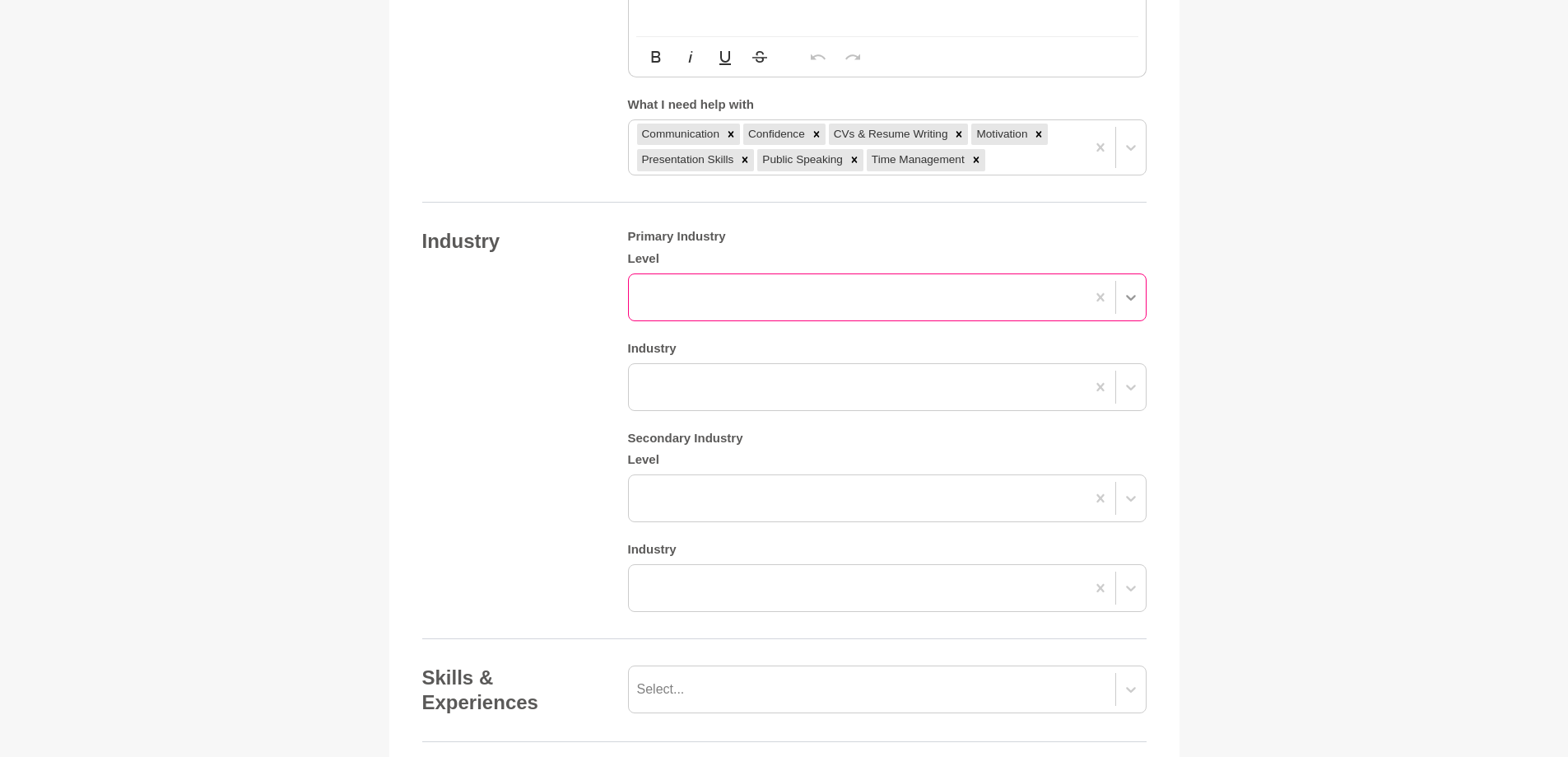
click at [1134, 301] on icon at bounding box center [1130, 297] width 16 height 16
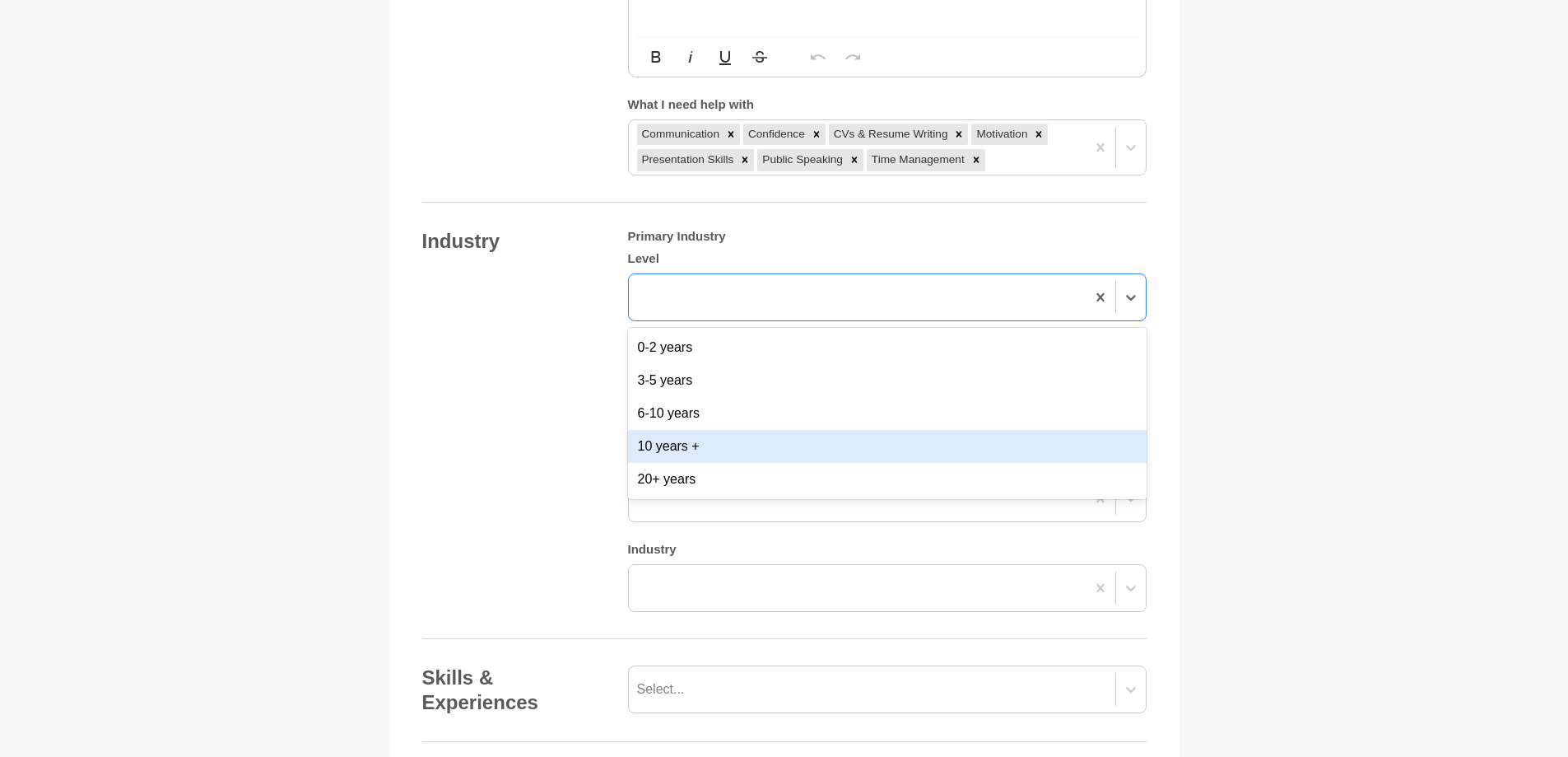
click at [716, 450] on div "10 years +" at bounding box center [888, 446] width 518 height 33
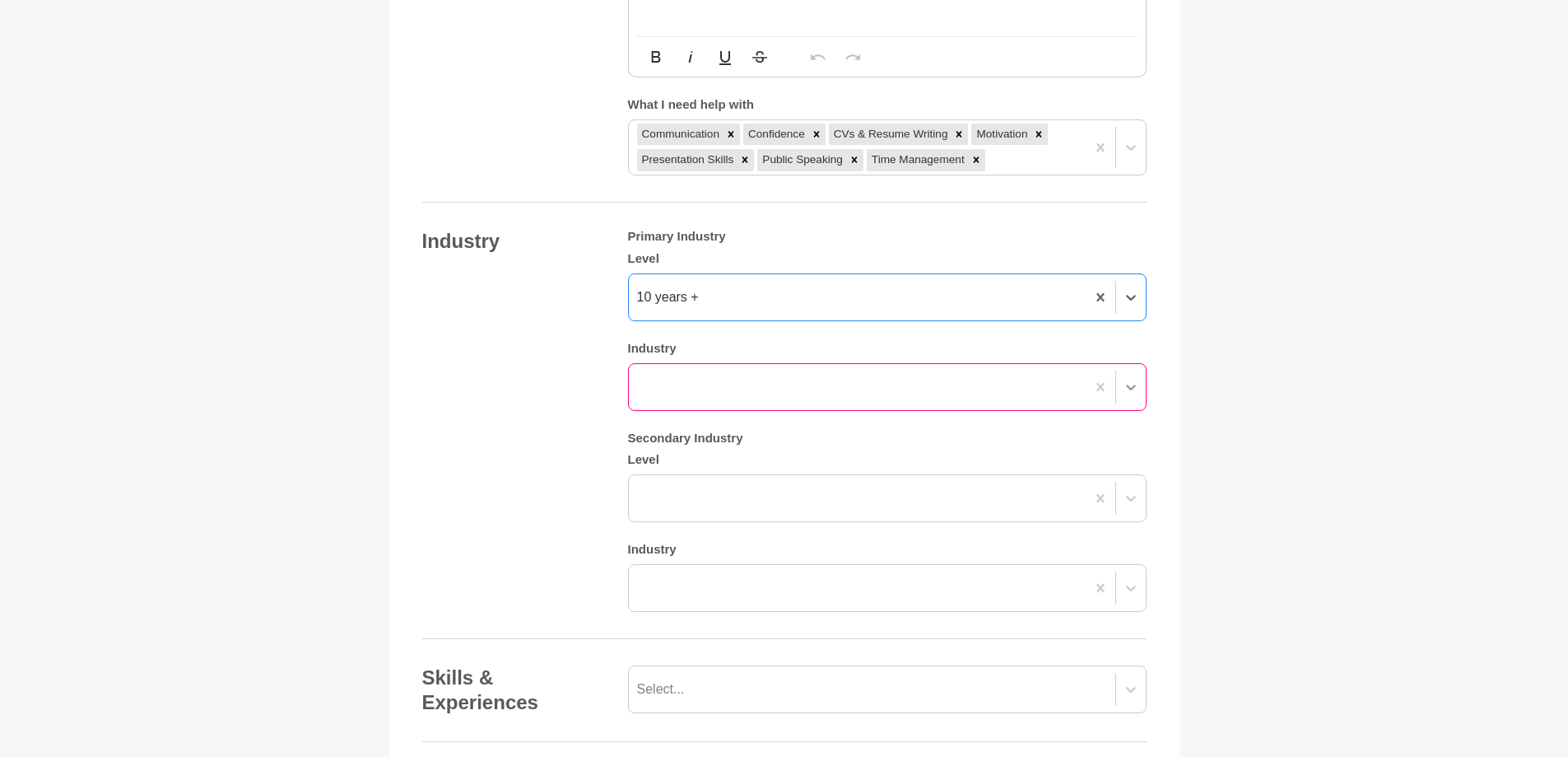
click at [1132, 387] on icon at bounding box center [1130, 388] width 10 height 6
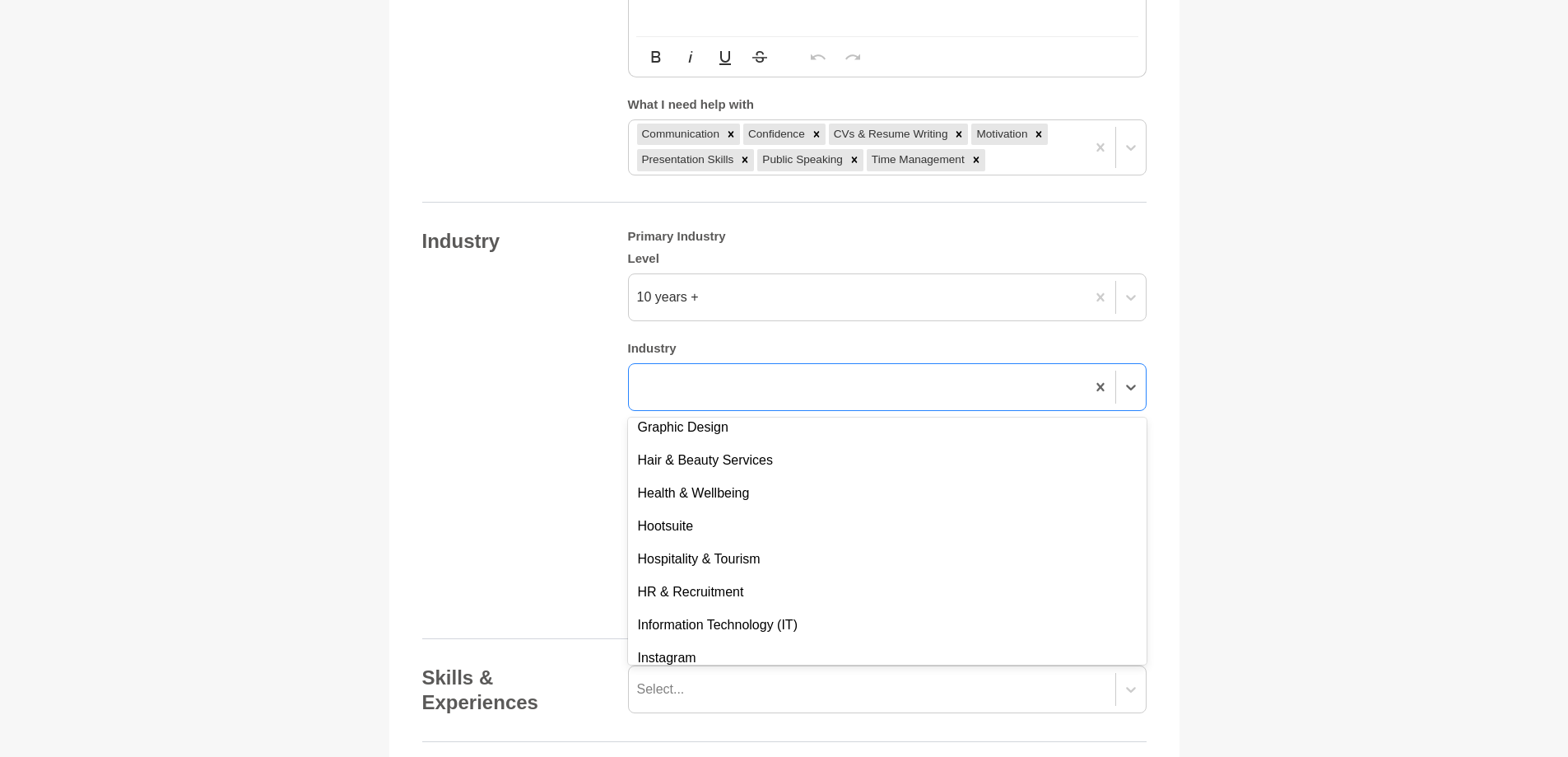
scroll to position [1730, 0]
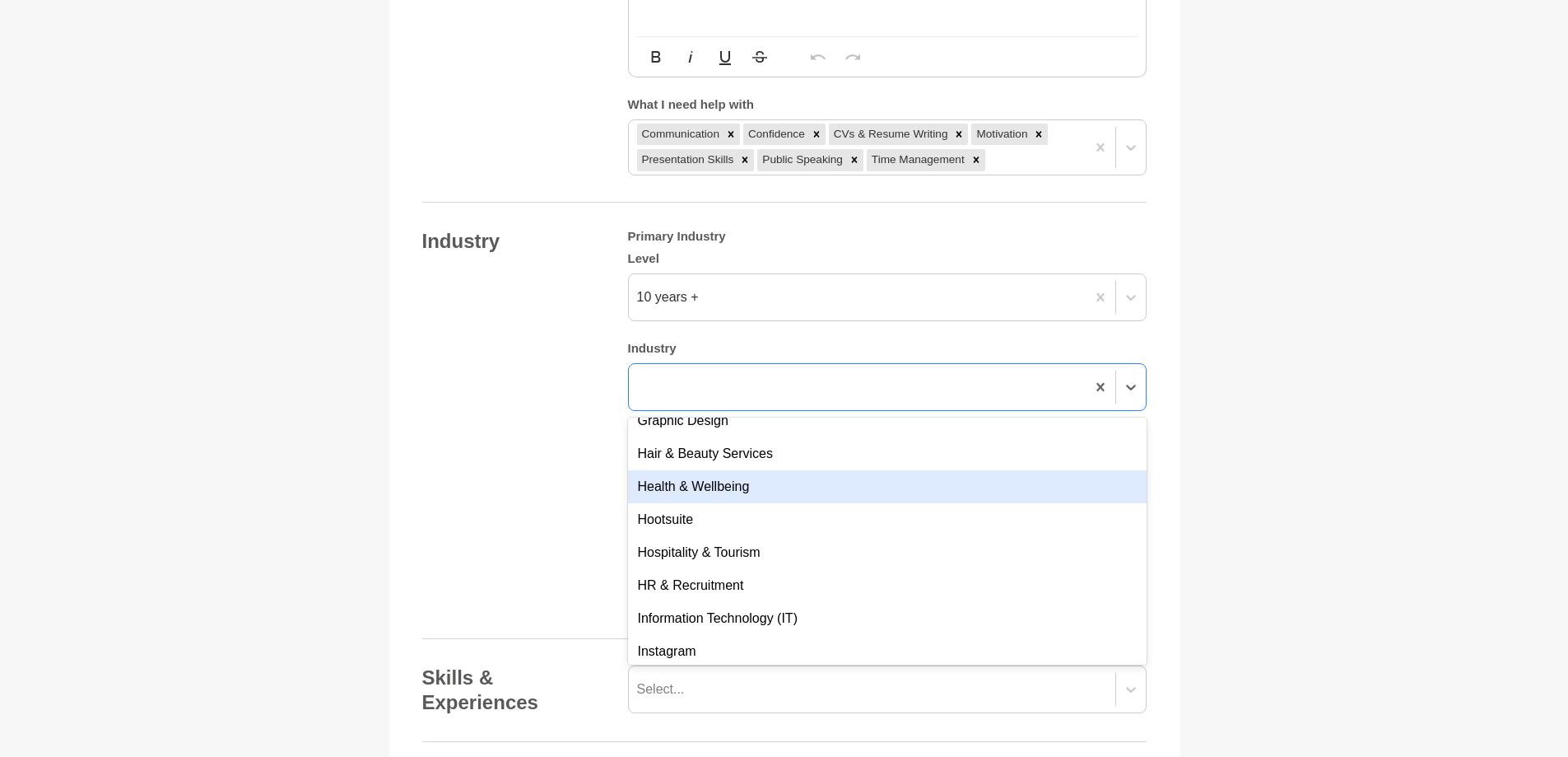
click at [771, 483] on div "Health & Wellbeing" at bounding box center [888, 487] width 518 height 33
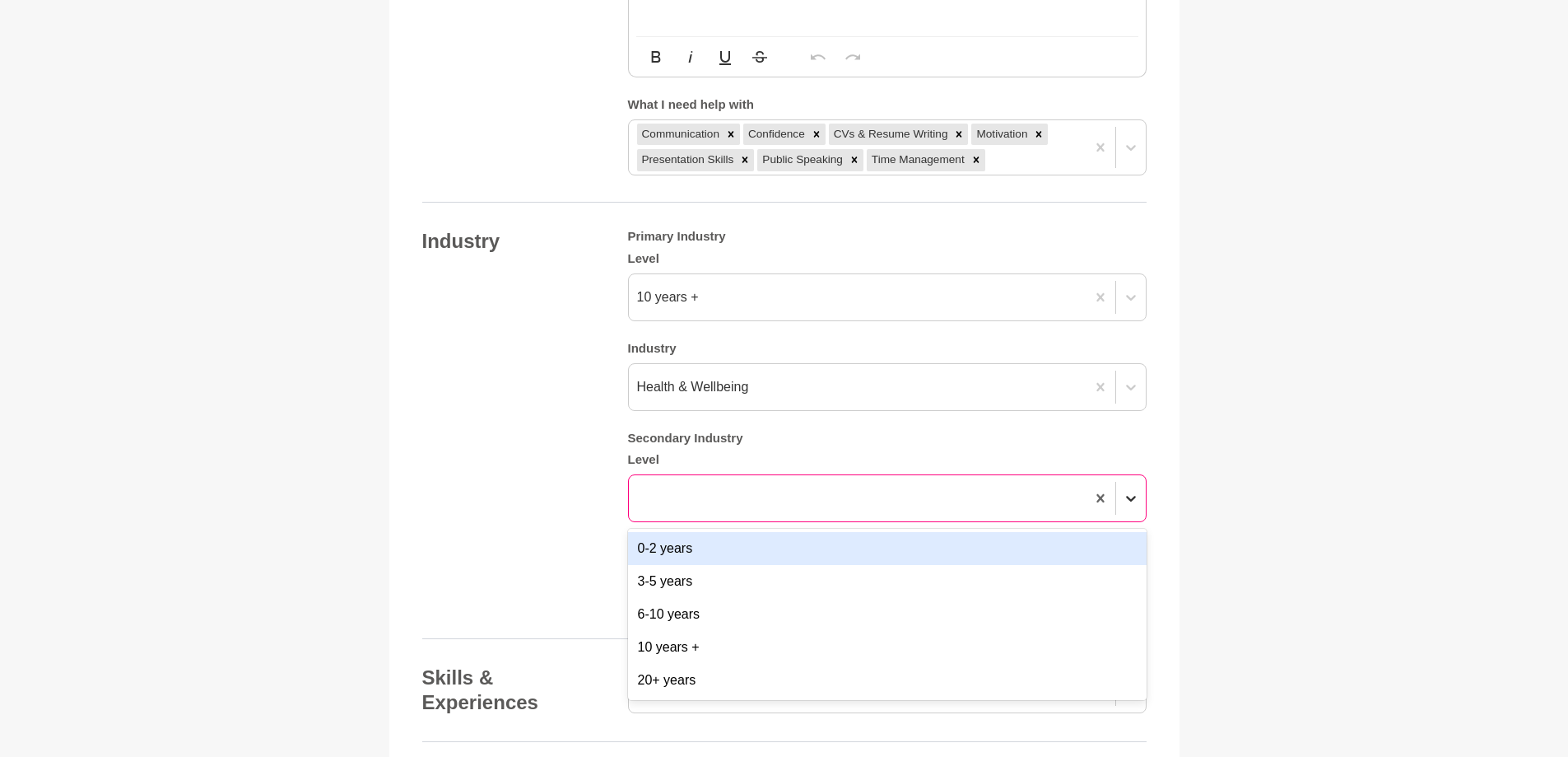
click at [1132, 496] on icon at bounding box center [1130, 498] width 16 height 16
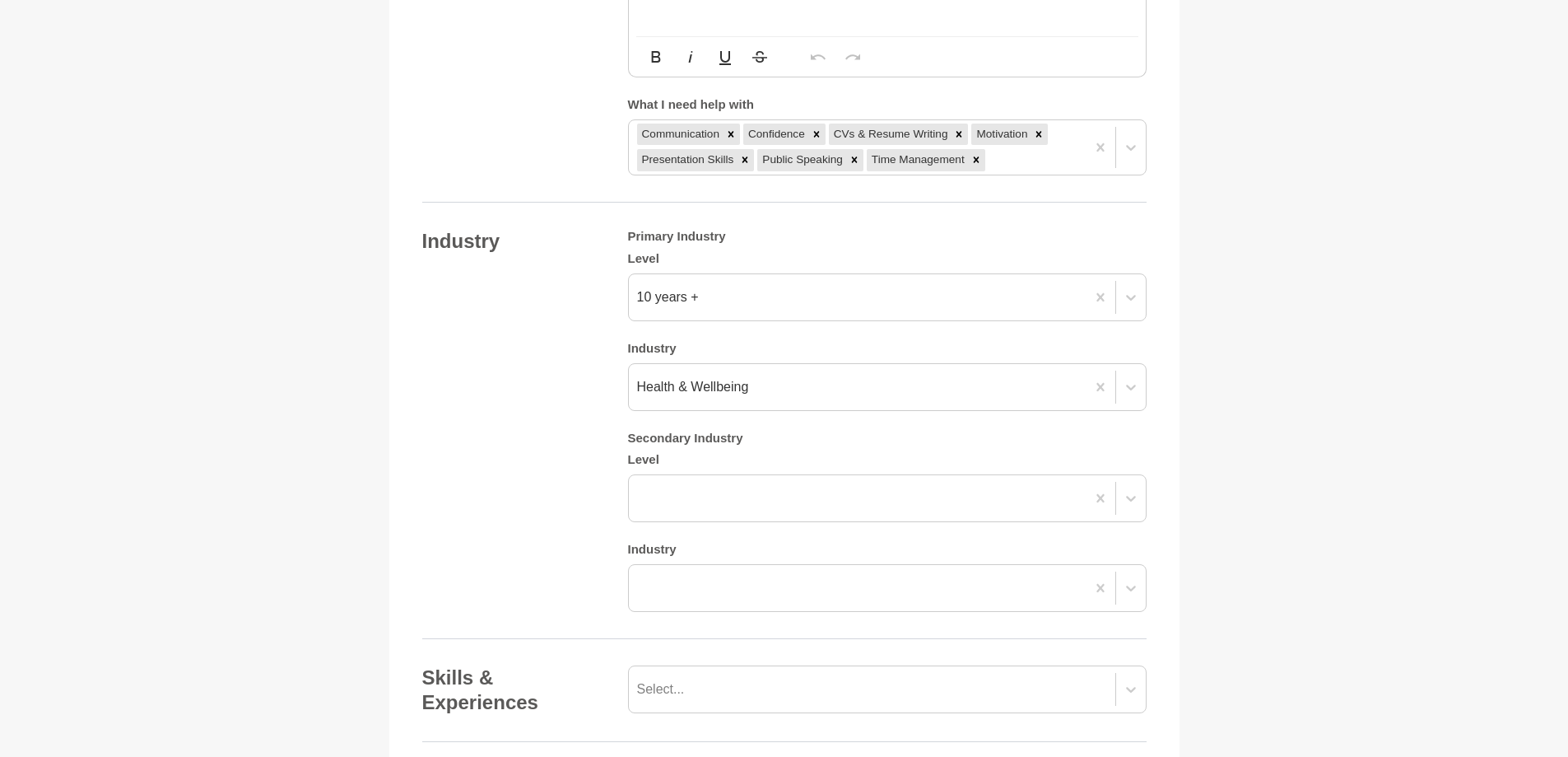
click at [570, 489] on div "Industry Primary Industry Level 10 years + Industry Health & Wellbeing Secondar…" at bounding box center [784, 419] width 725 height 383
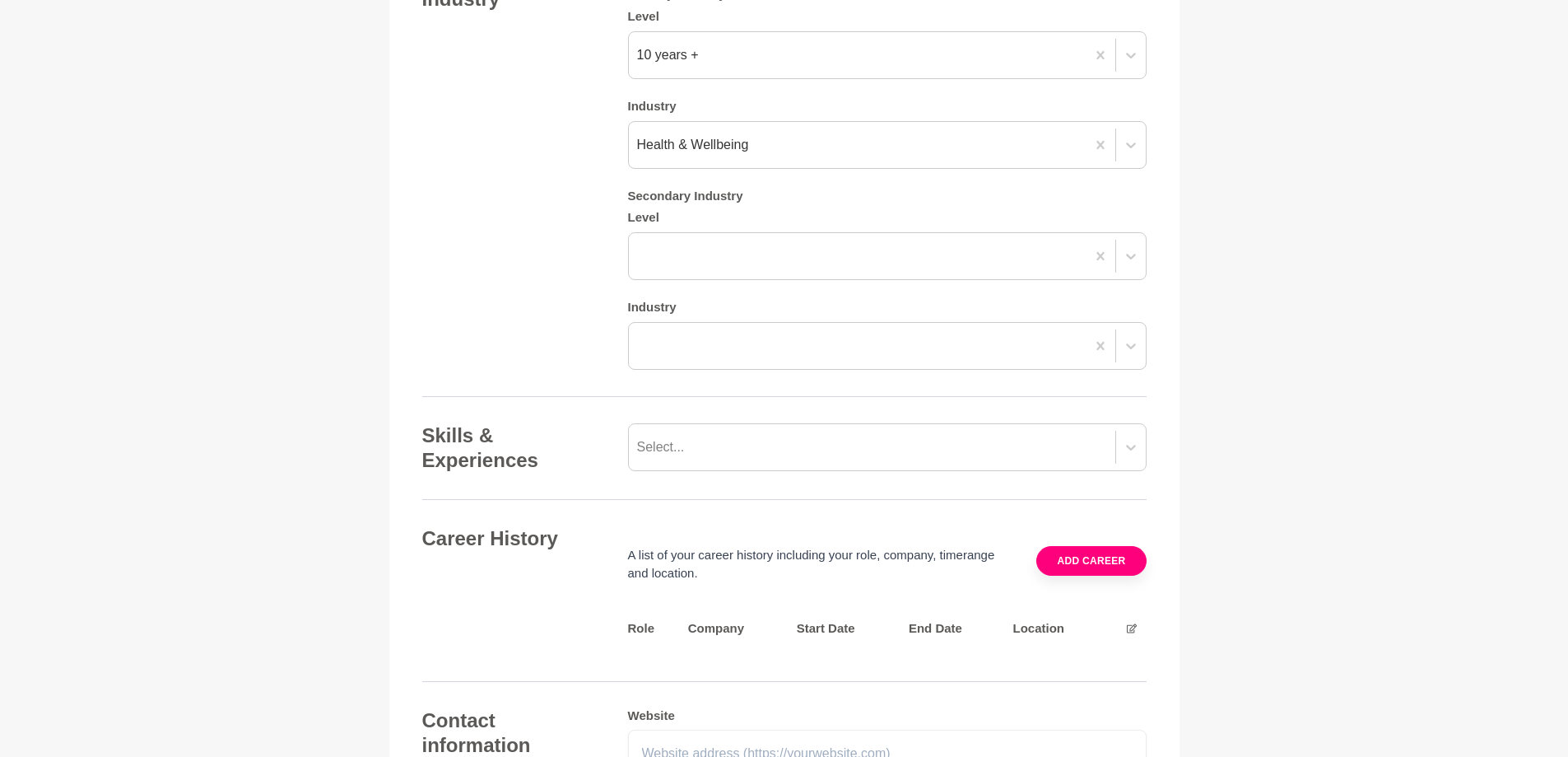
scroll to position [1603, 0]
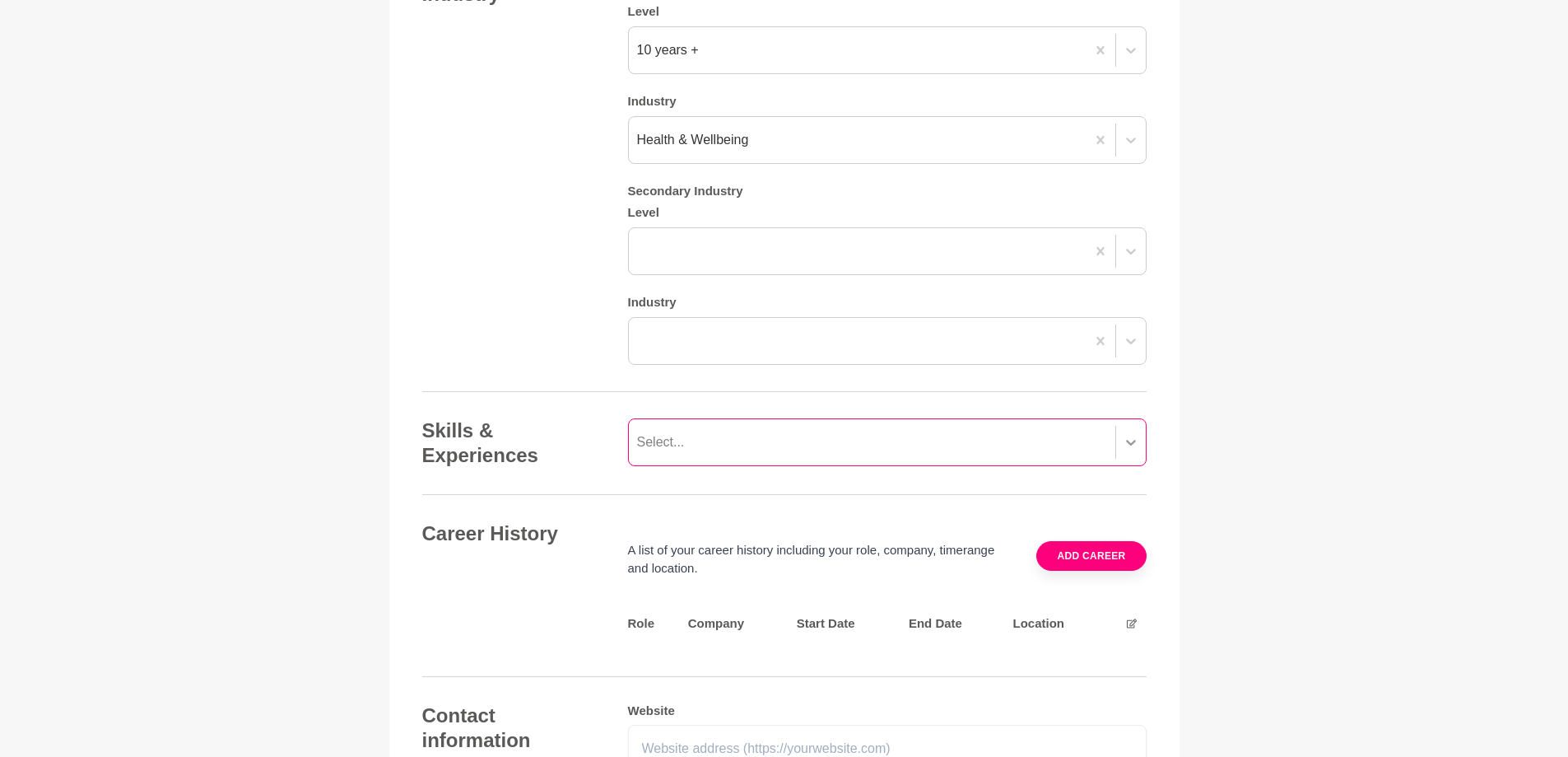
click at [1132, 443] on icon at bounding box center [1130, 443] width 10 height 6
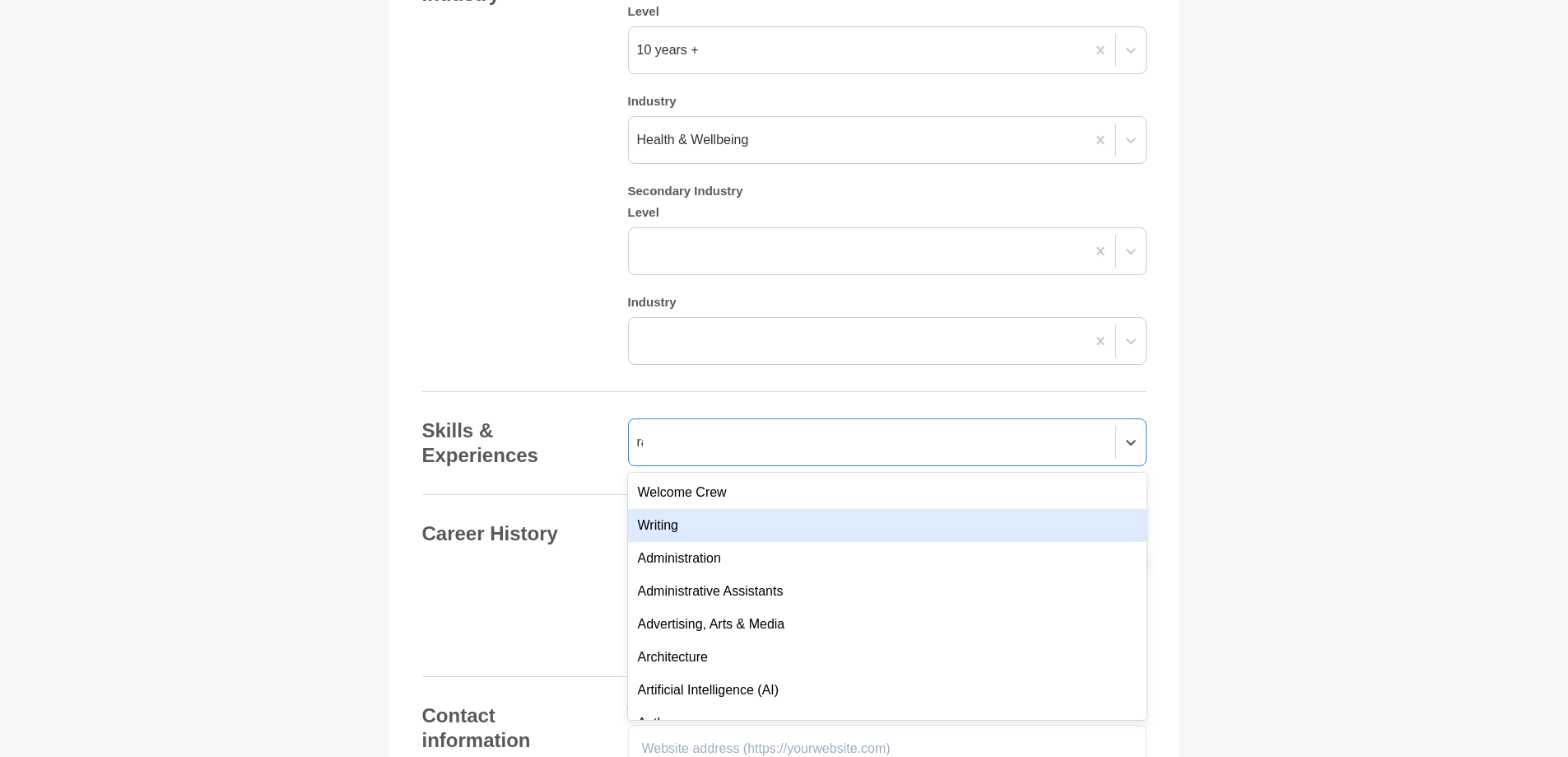
scroll to position [165, 0]
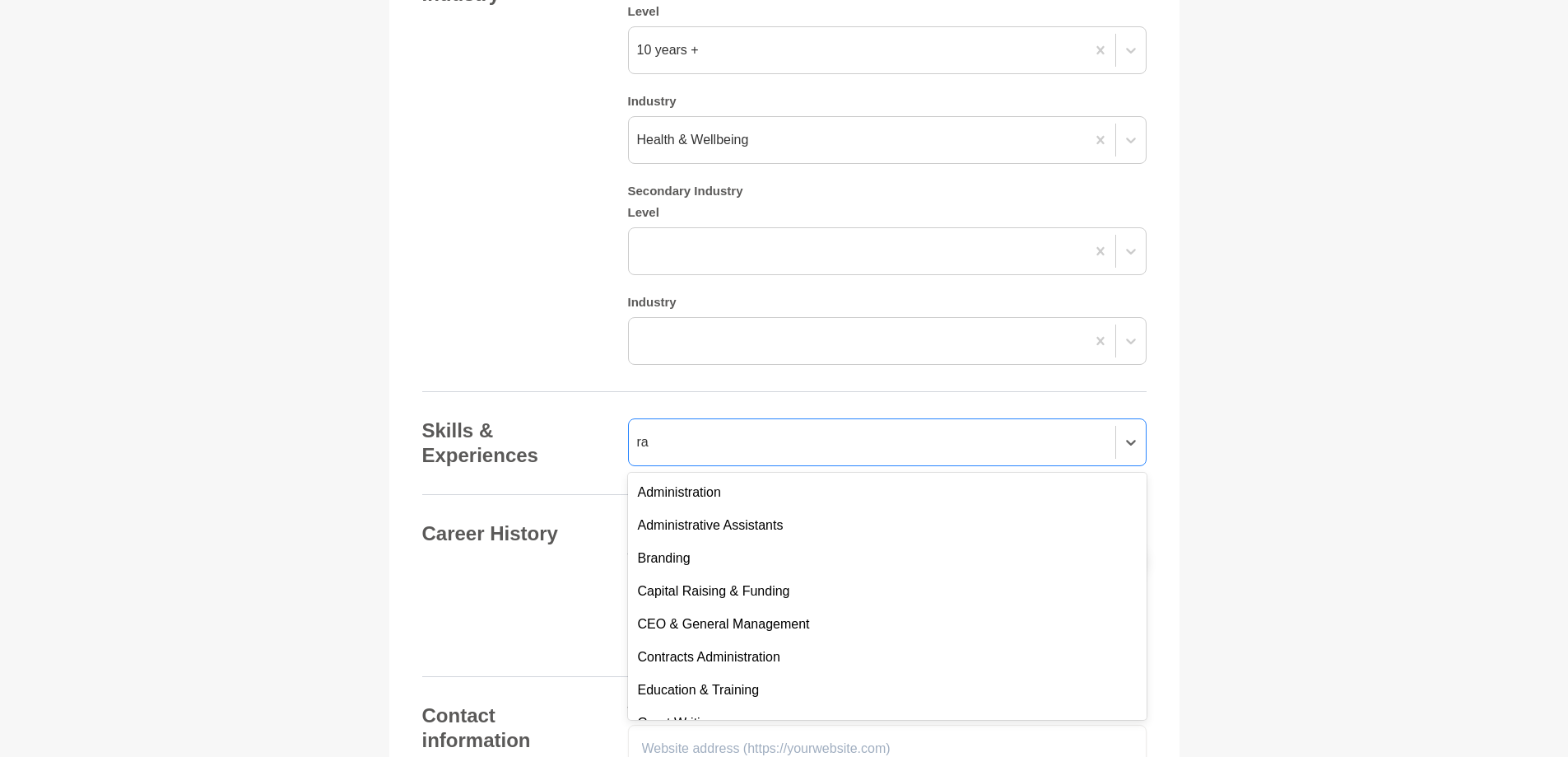
type input "r"
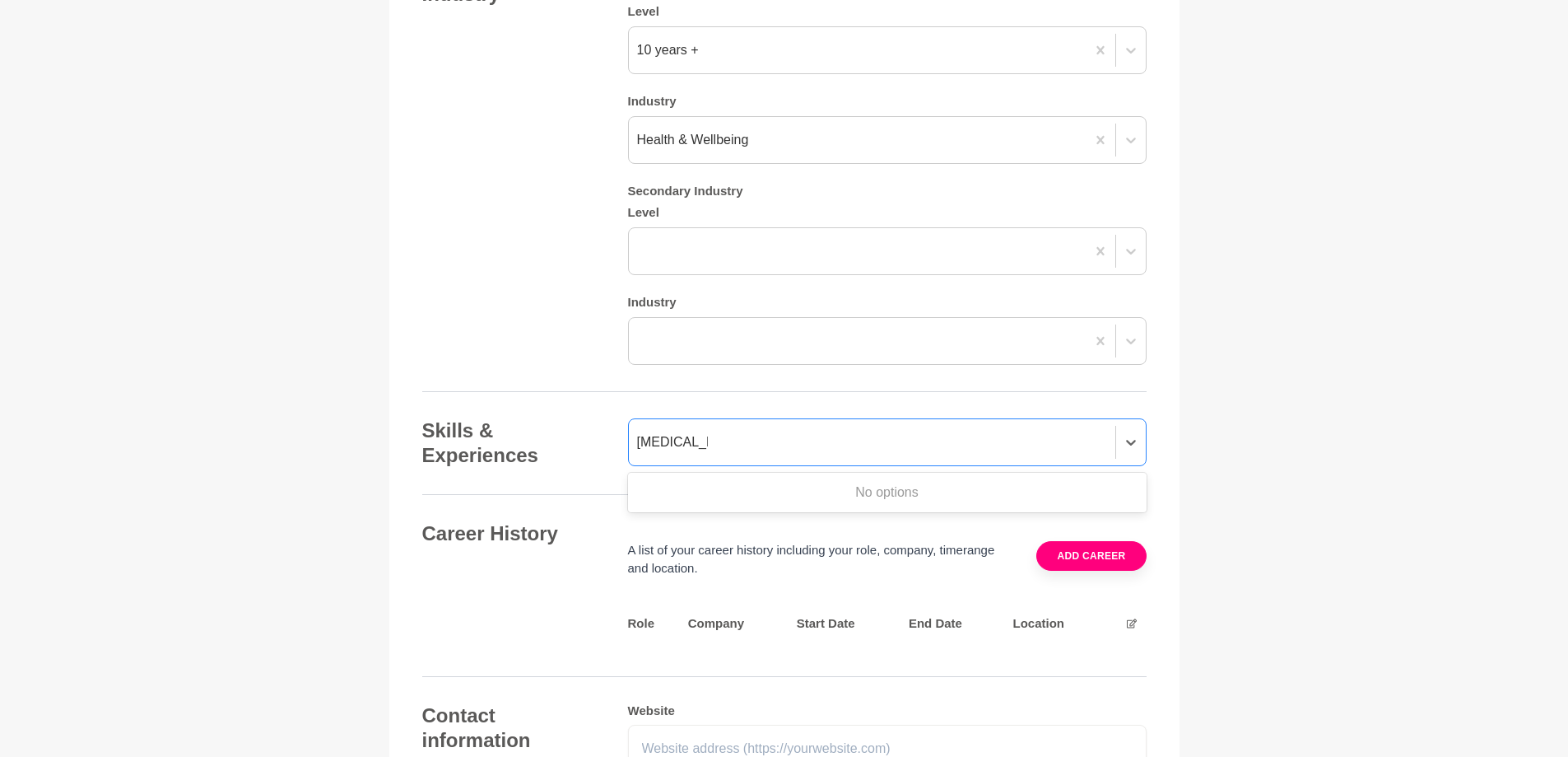
type input "Radiologist."
click at [594, 599] on div "Career History A list of your career history including your role, company, time…" at bounding box center [784, 585] width 725 height 128
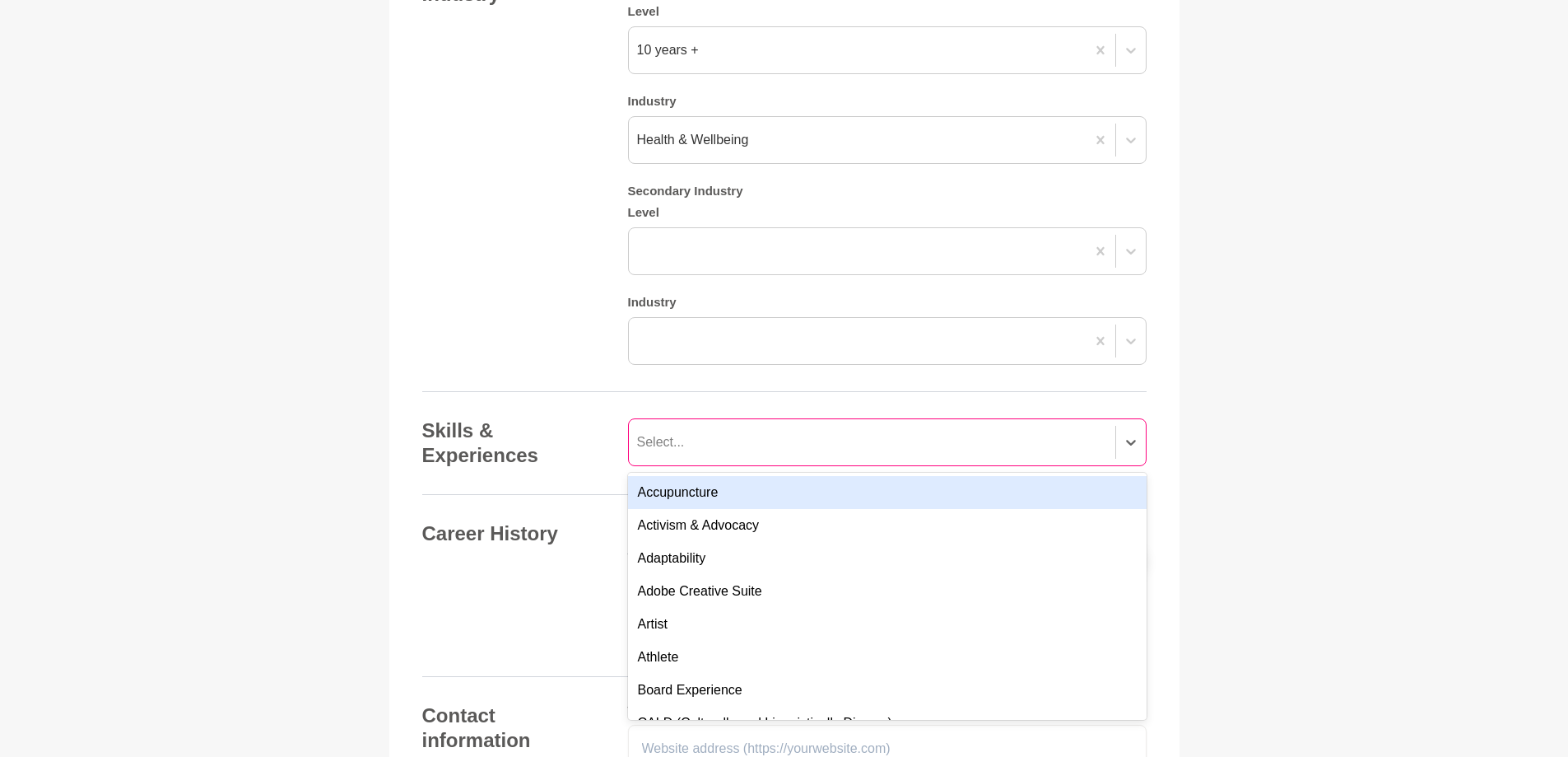
click at [657, 433] on div "Select..." at bounding box center [661, 442] width 48 height 19
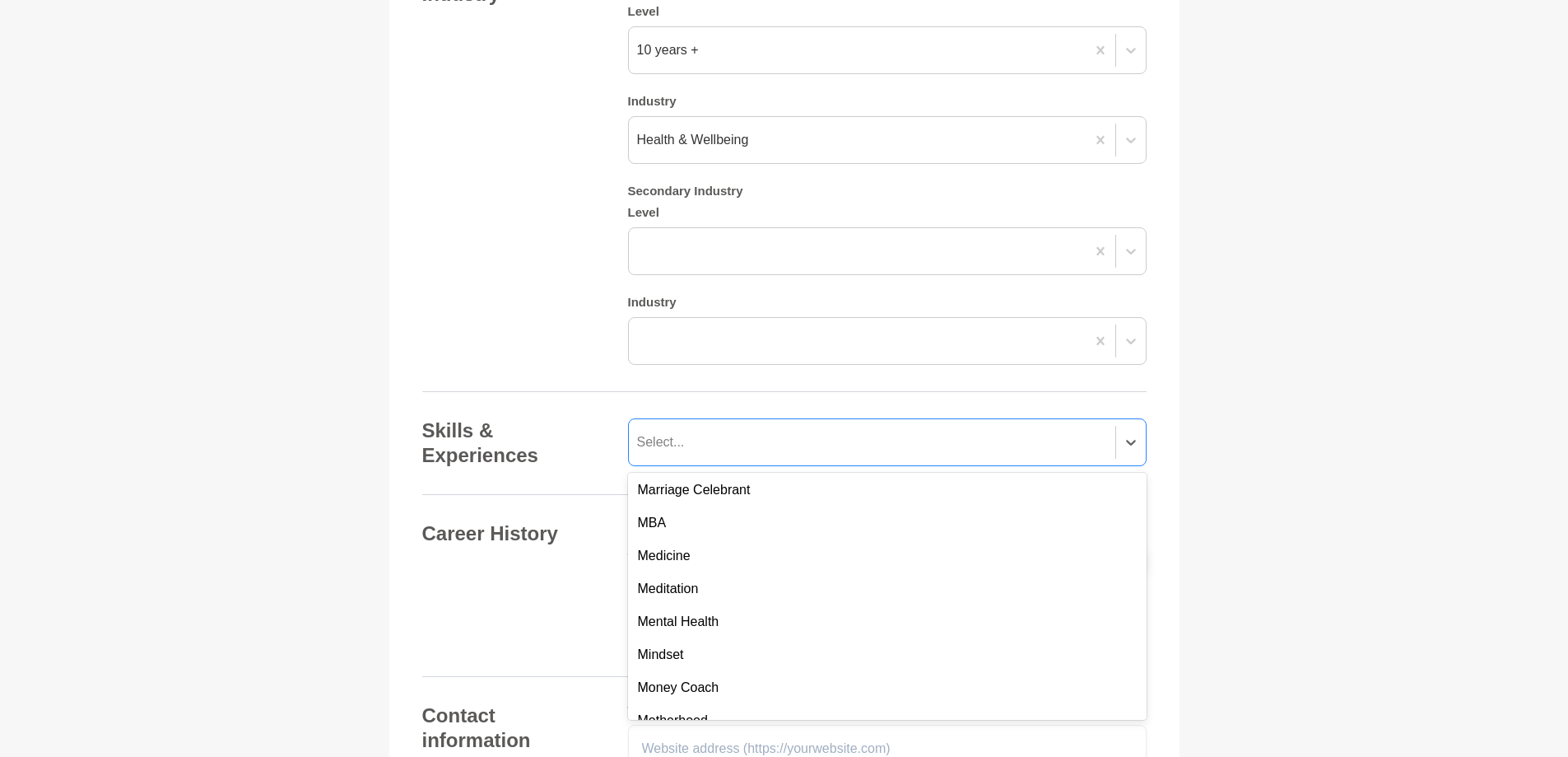
scroll to position [4447, 0]
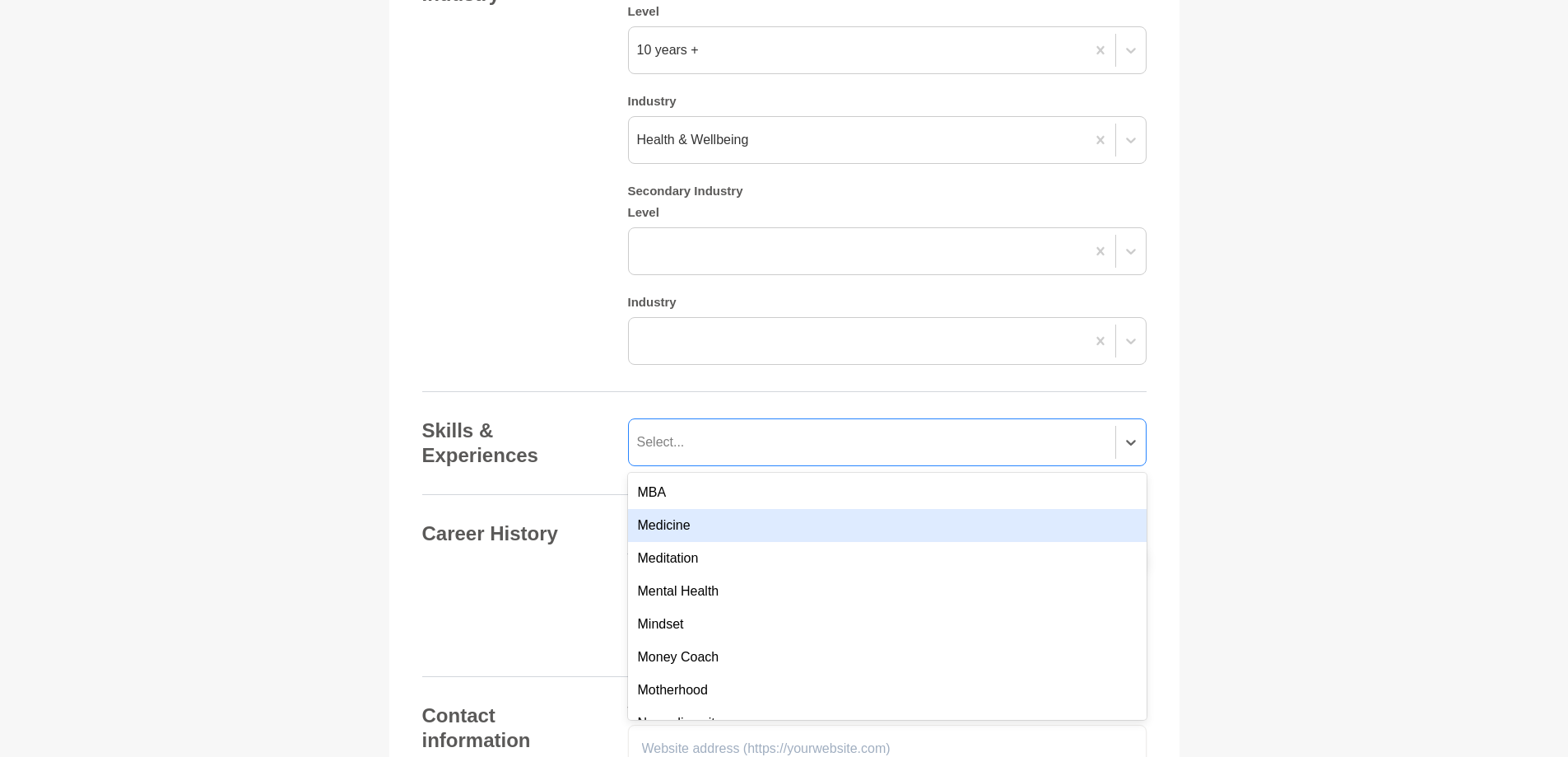
click at [681, 527] on div "Medicine" at bounding box center [888, 526] width 518 height 33
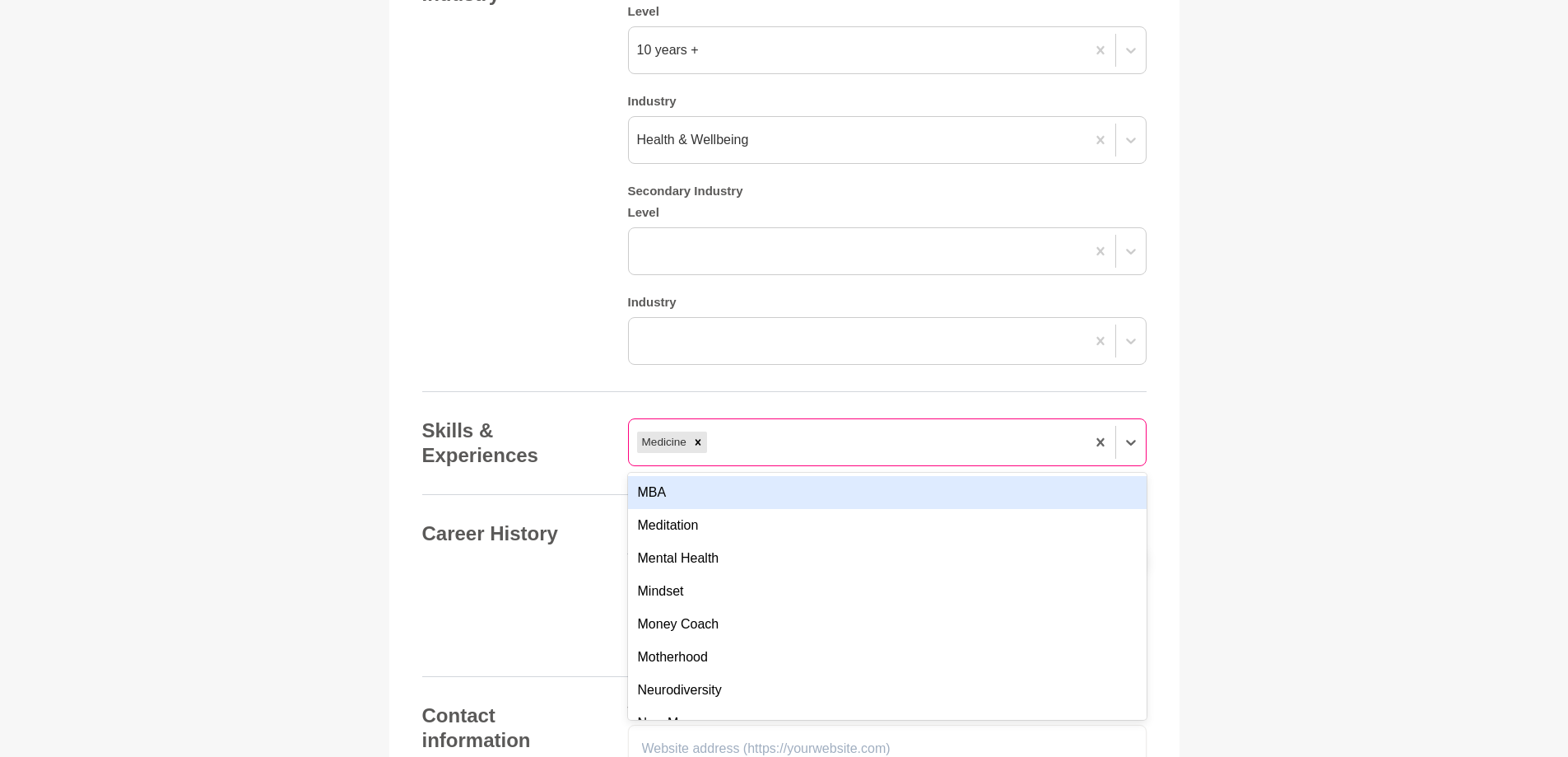
click at [722, 438] on div "Medicine" at bounding box center [858, 442] width 457 height 30
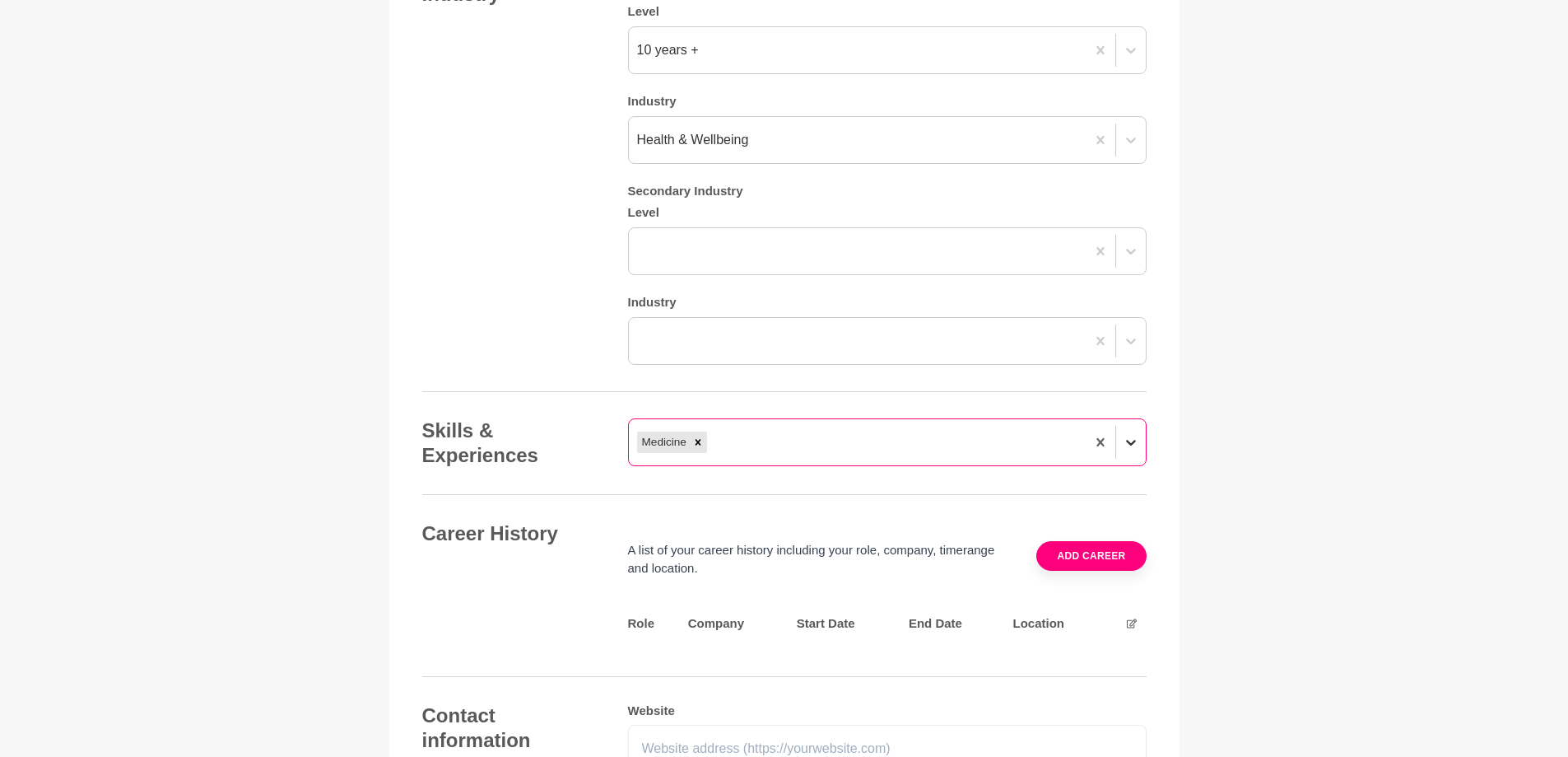
click at [1134, 443] on icon at bounding box center [1130, 443] width 10 height 6
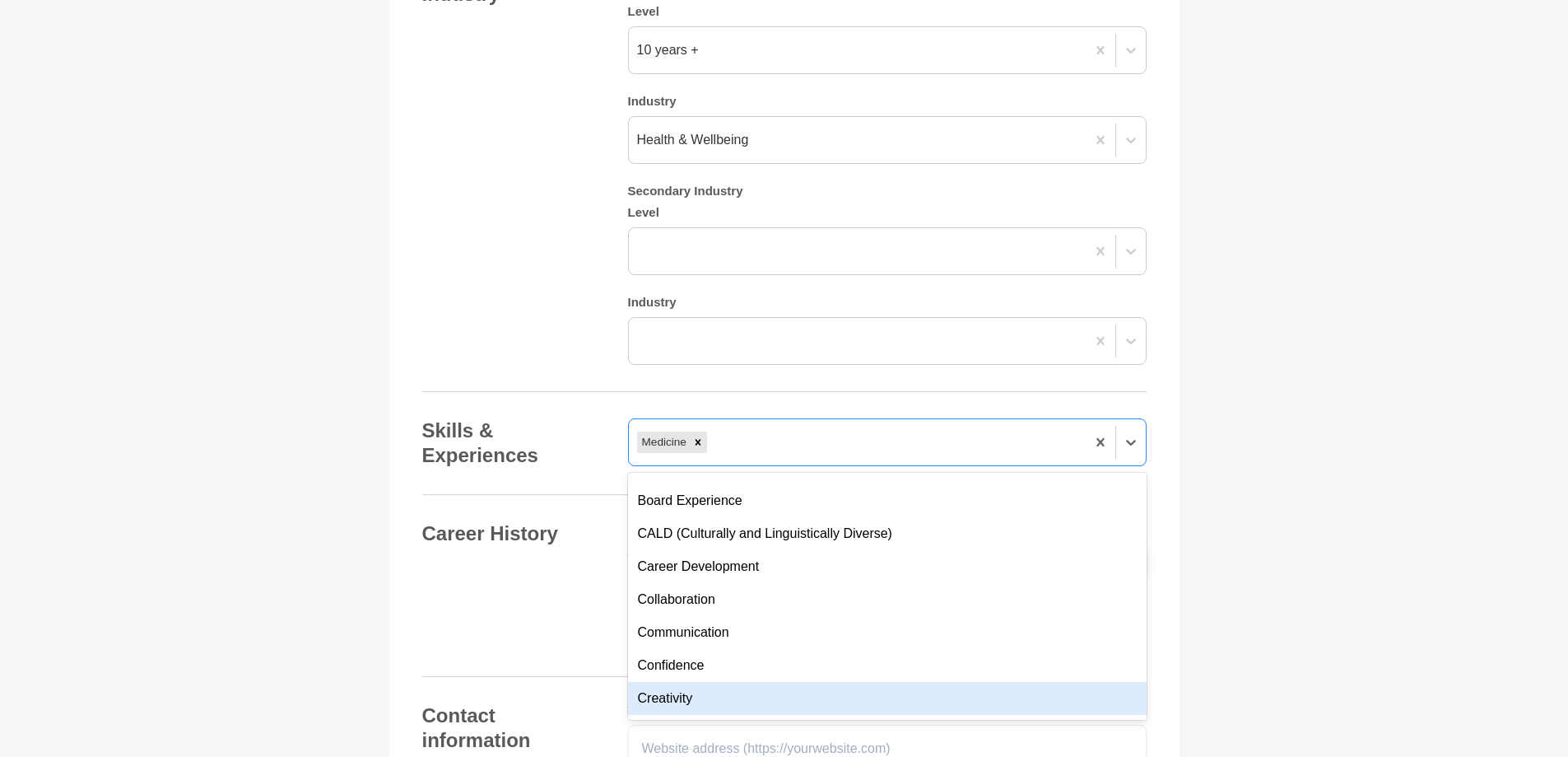
scroll to position [165, 0]
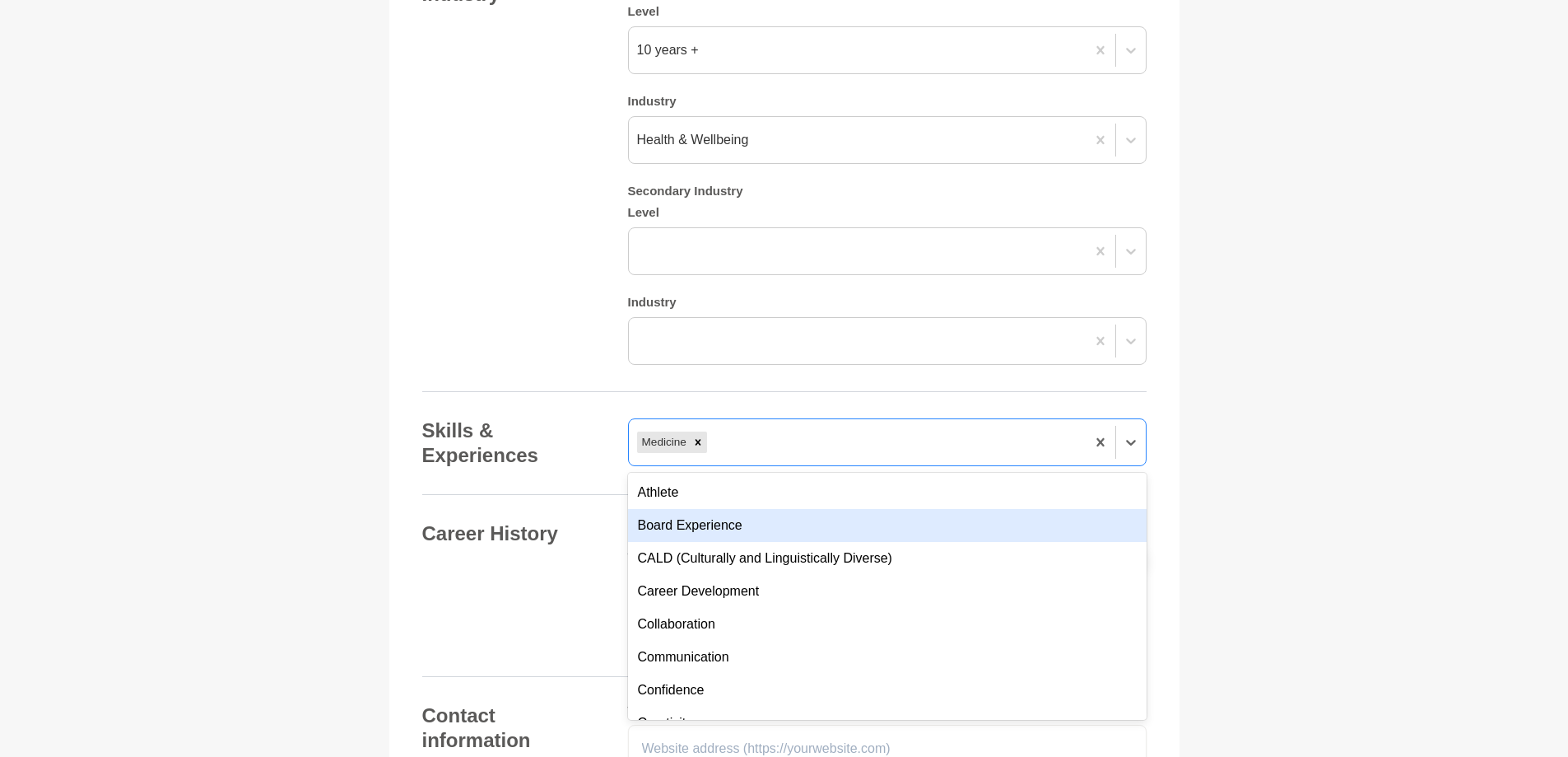
click at [721, 526] on div "Board Experience" at bounding box center [888, 526] width 518 height 33
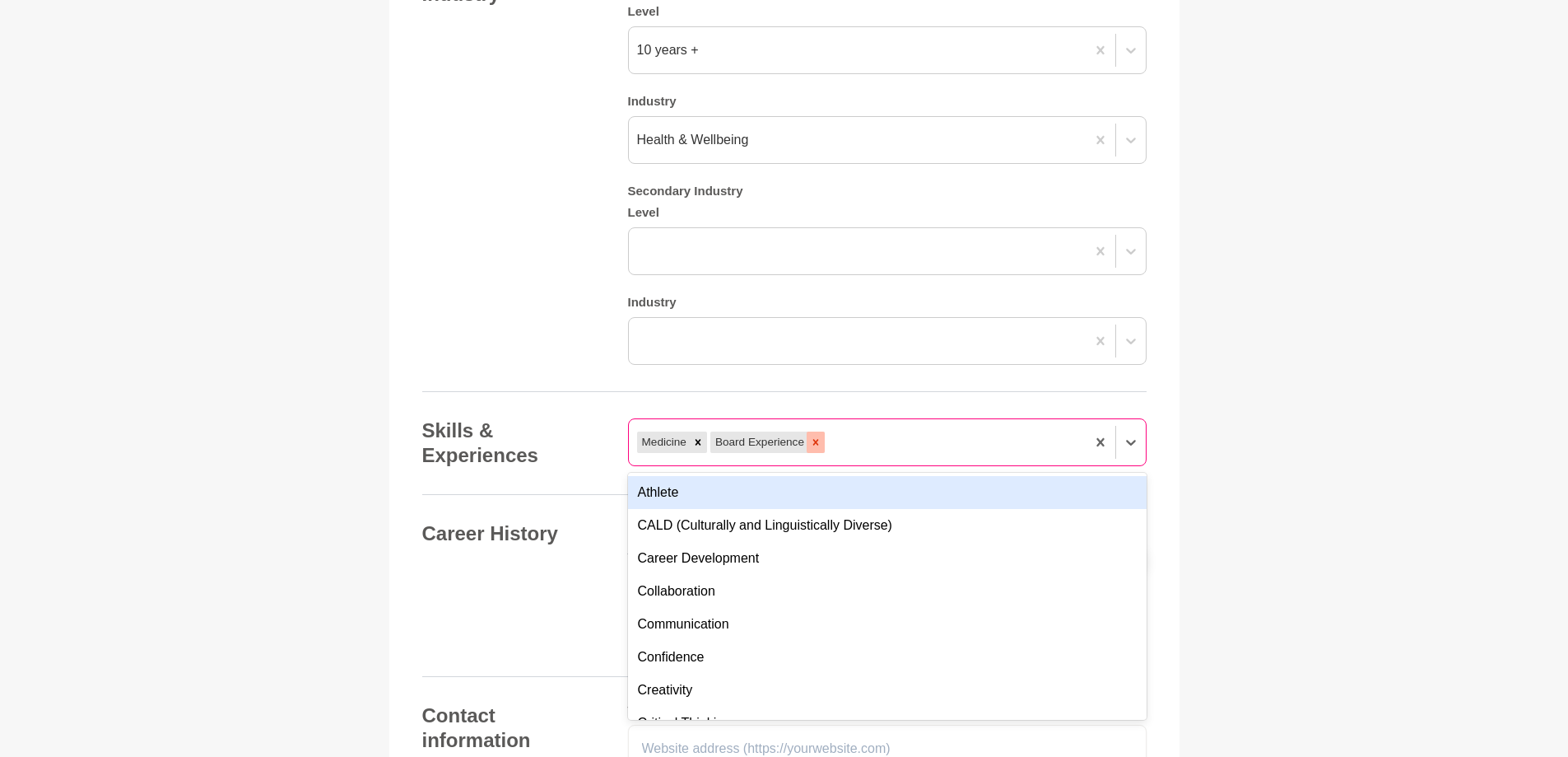
click at [817, 438] on icon at bounding box center [815, 443] width 12 height 12
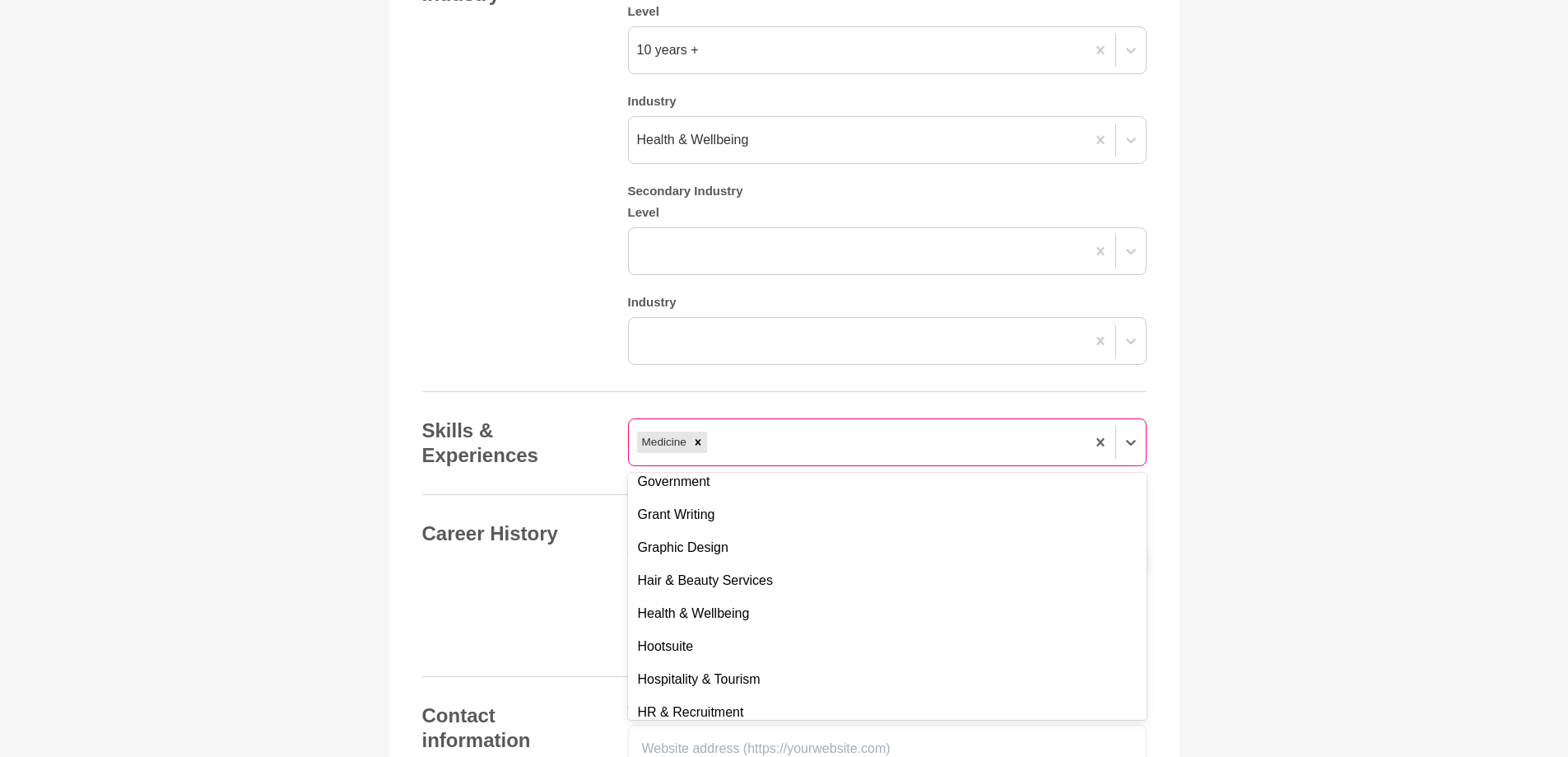
scroll to position [3542, 0]
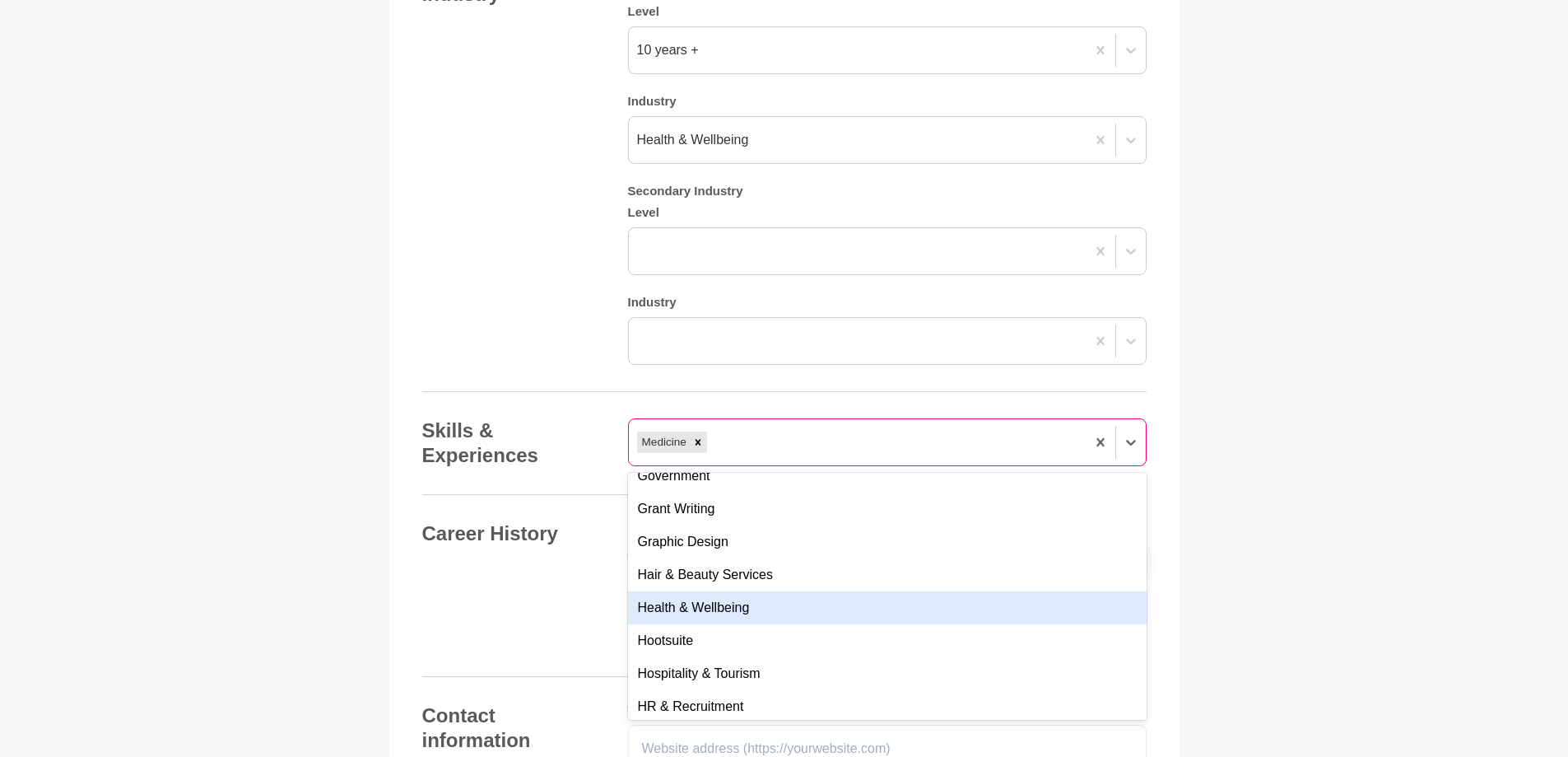
click at [751, 608] on div "Health & Wellbeing" at bounding box center [888, 608] width 518 height 33
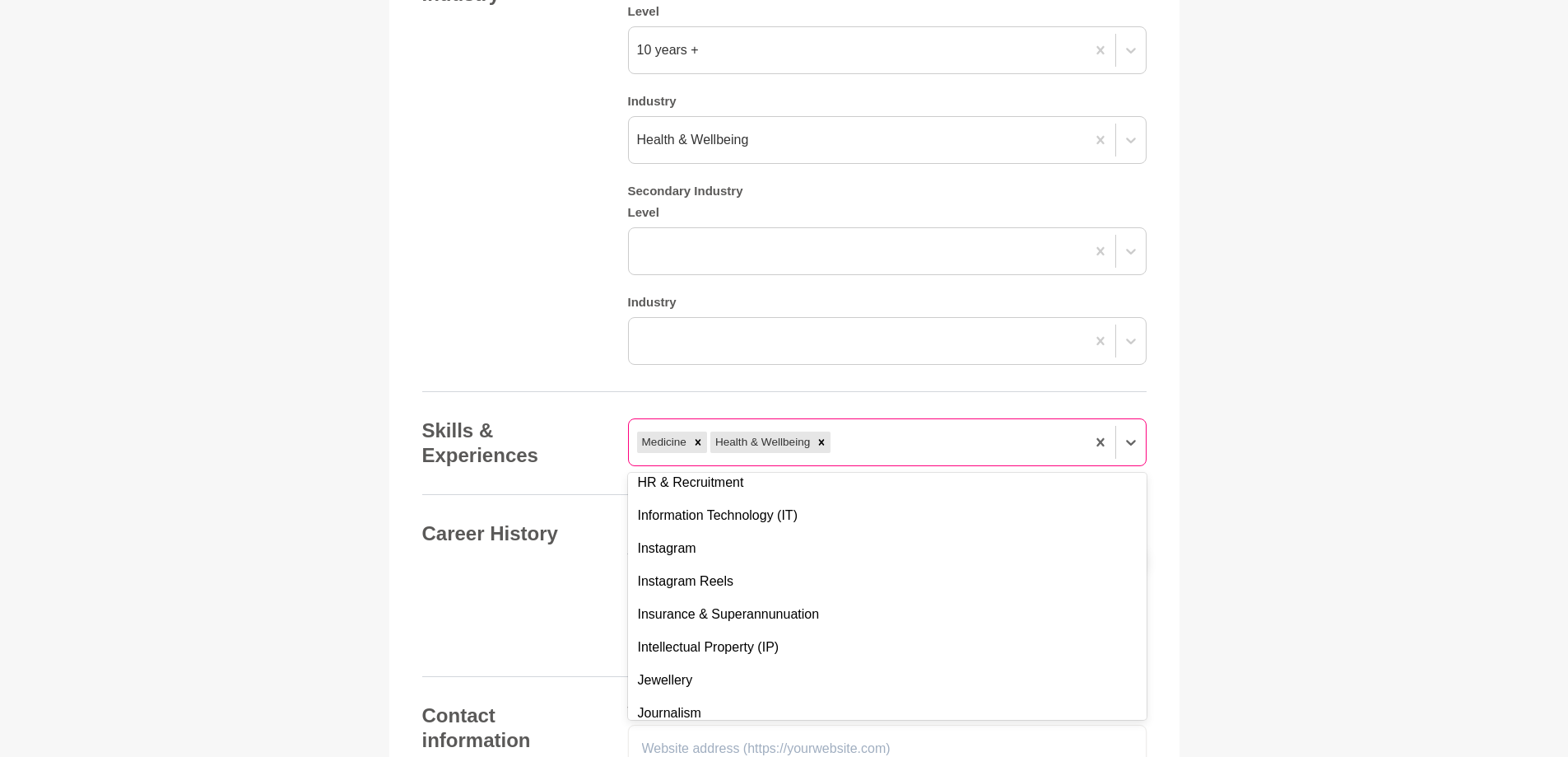
scroll to position [3789, 0]
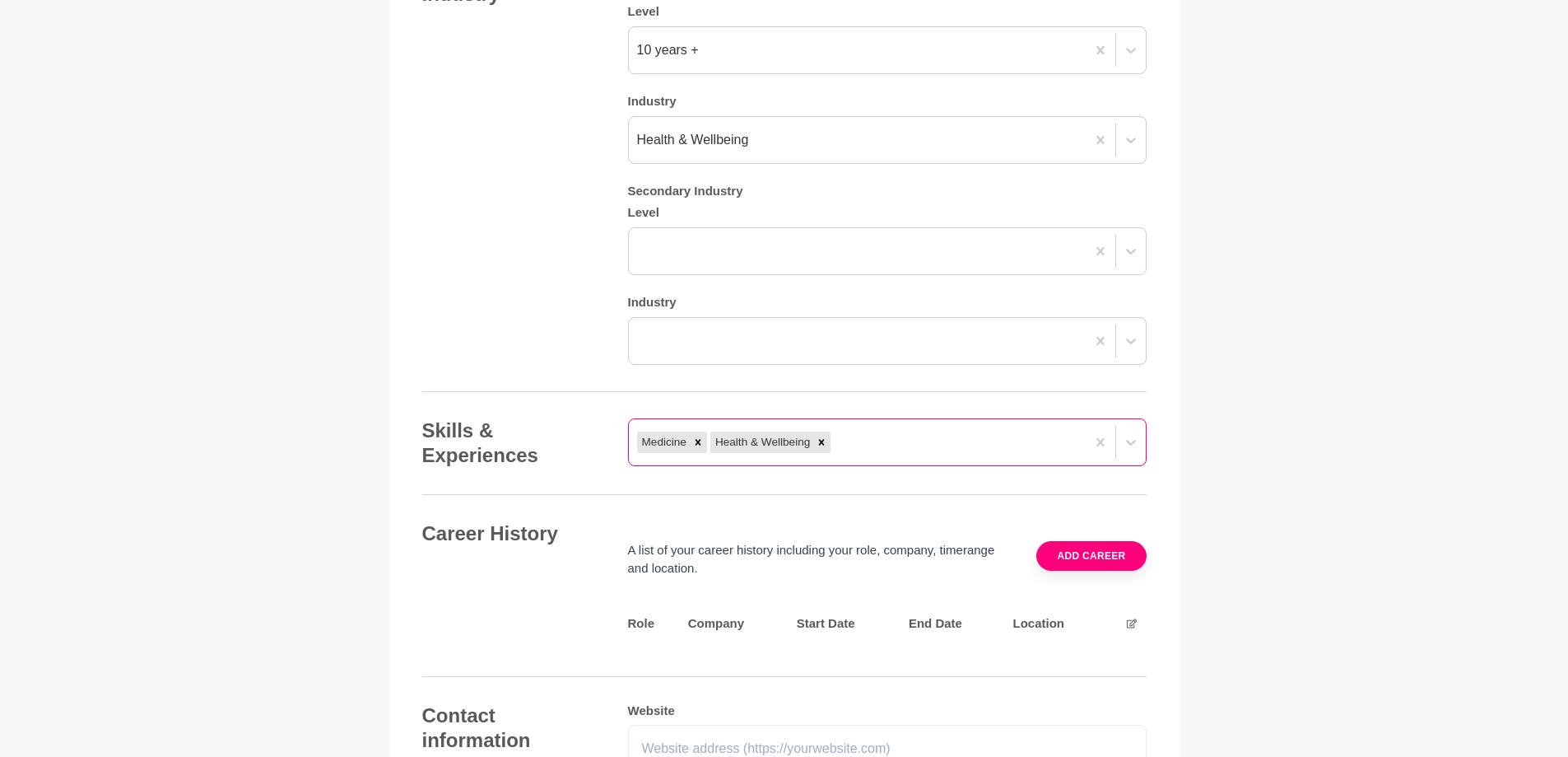
click at [580, 590] on div "Career History A list of your career history including your role, company, time…" at bounding box center [784, 585] width 725 height 128
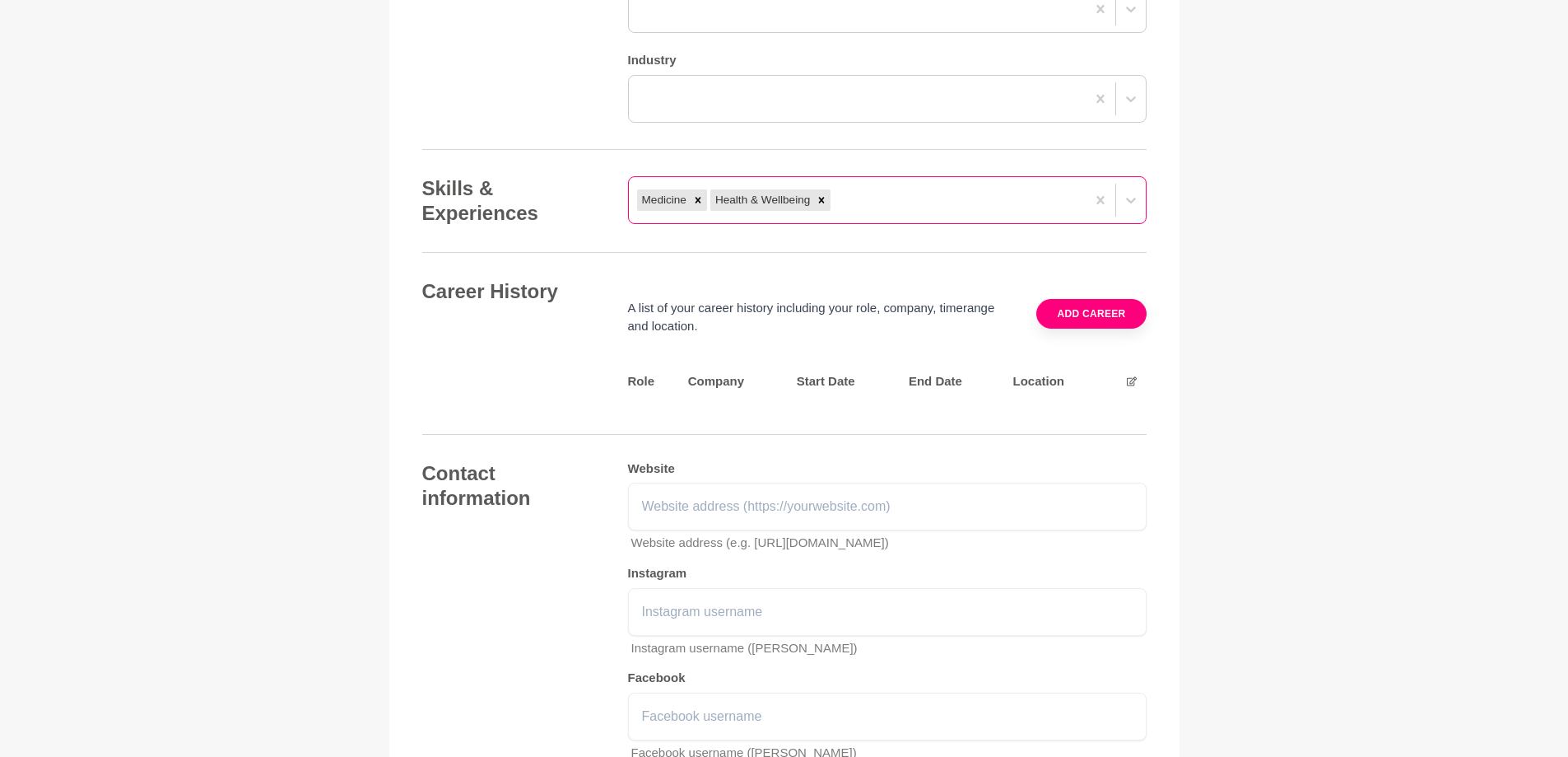
scroll to position [1710, 0]
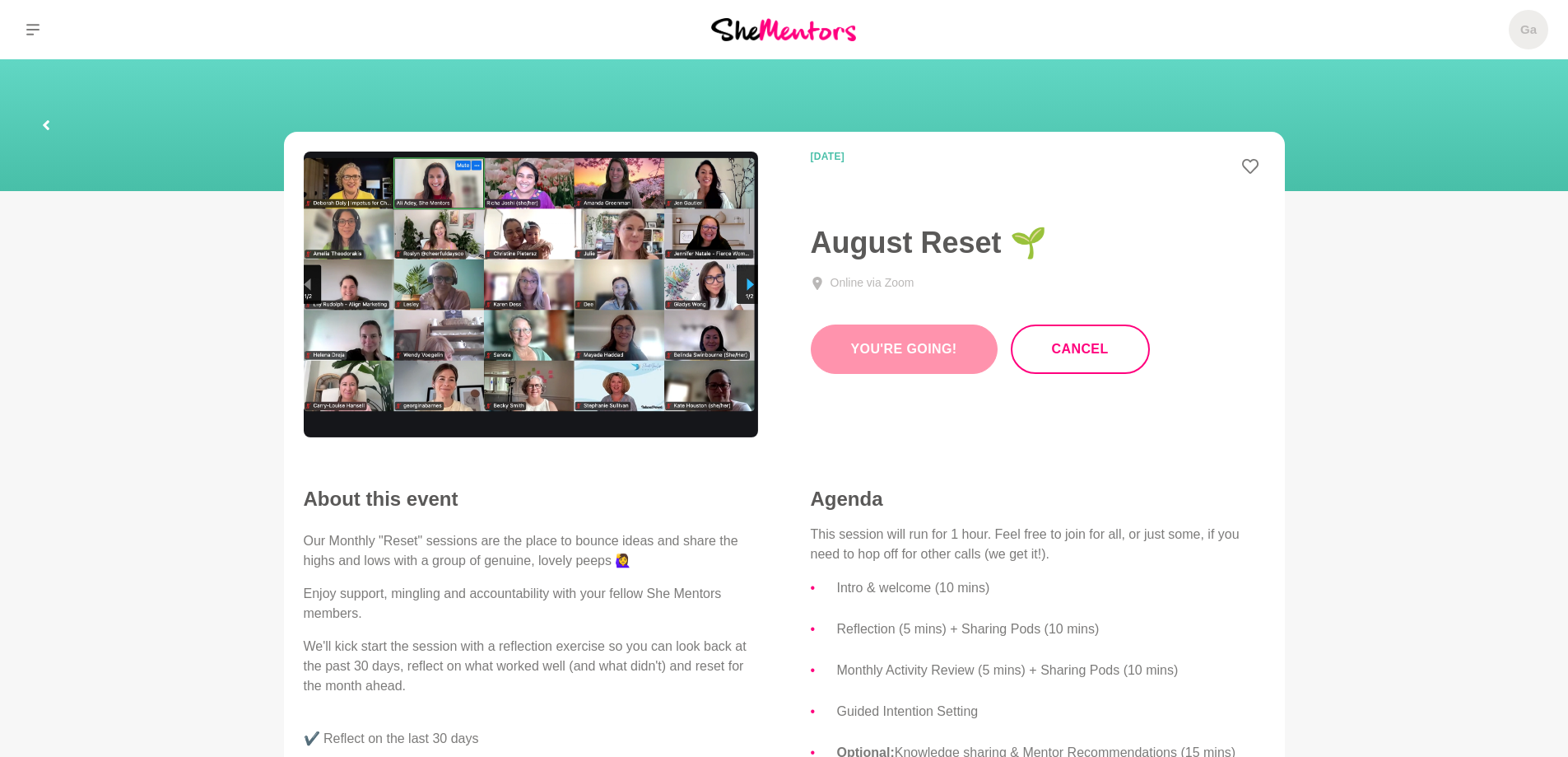
click at [909, 350] on div "You're going! Cancel" at bounding box center [1037, 349] width 454 height 49
